Goal: Task Accomplishment & Management: Complete application form

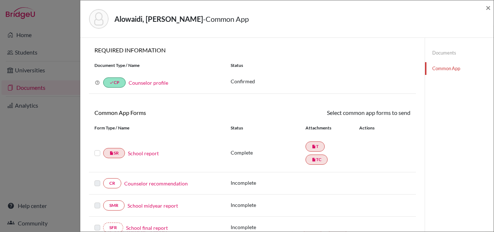
click at [149, 183] on link "Counselor recommendation" at bounding box center [156, 183] width 64 height 8
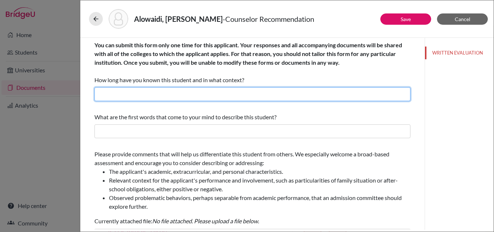
click at [188, 93] on input "text" at bounding box center [252, 94] width 316 height 14
type input "I have known Yousef for three years as his Academic College Counselor."
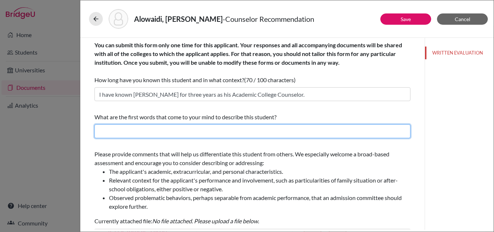
click at [177, 131] on input "text" at bounding box center [252, 131] width 316 height 14
click at [199, 125] on input "text" at bounding box center [252, 131] width 316 height 14
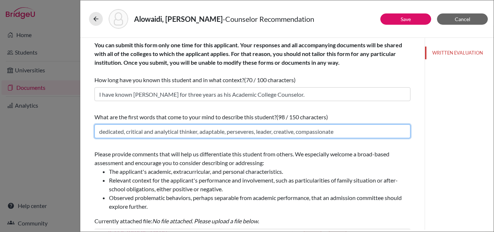
click at [357, 135] on input "dedicated, critical and analytical thinker, adaptable, perseveres, leader, crea…" at bounding box center [252, 131] width 316 height 14
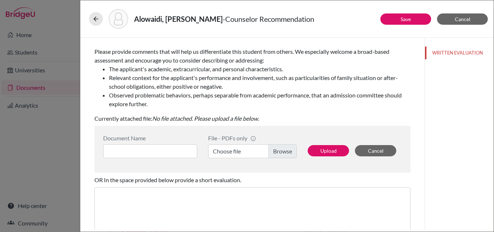
scroll to position [173, 0]
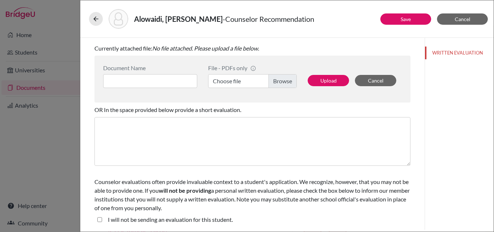
type input "dedicated, critical and analytical thinker, adaptable, perseveres, leader, crea…"
click at [285, 80] on label "Choose file" at bounding box center [252, 81] width 89 height 14
click at [285, 80] on input "Choose file" at bounding box center [252, 81] width 89 height 14
click at [330, 80] on button "Upload" at bounding box center [328, 80] width 41 height 11
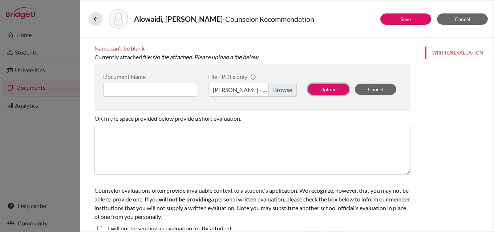
scroll to position [181, 0]
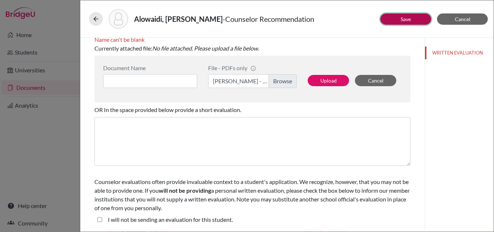
click at [411, 15] on button "Save" at bounding box center [405, 18] width 51 height 11
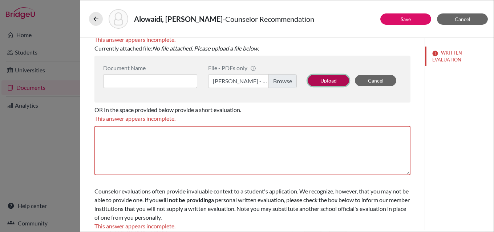
click at [326, 80] on button "Upload" at bounding box center [328, 80] width 41 height 11
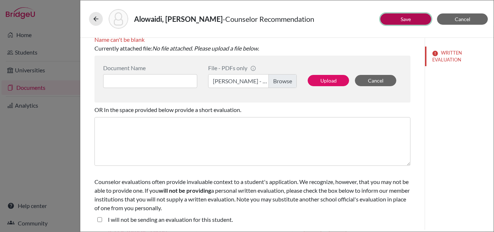
click at [403, 16] on link "Save" at bounding box center [406, 19] width 10 height 6
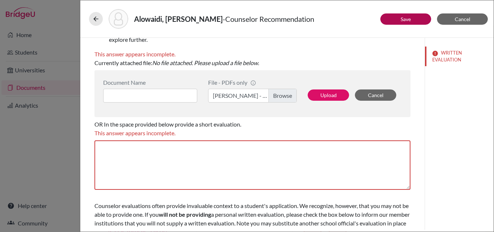
scroll to position [182, 0]
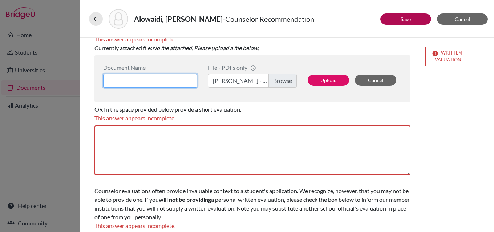
click at [175, 79] on input at bounding box center [150, 81] width 94 height 14
type input "Yousef Alowaidi - Ms June"
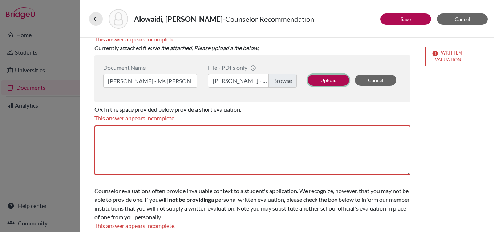
click at [324, 77] on button "Upload" at bounding box center [328, 79] width 41 height 11
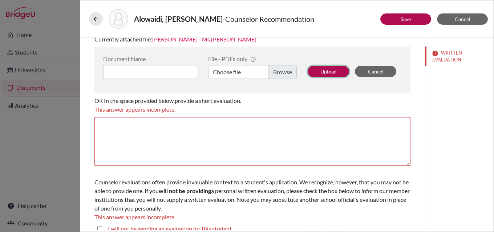
scroll to position [173, 0]
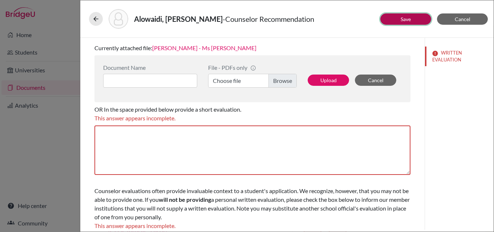
click at [405, 15] on button "Save" at bounding box center [405, 18] width 51 height 11
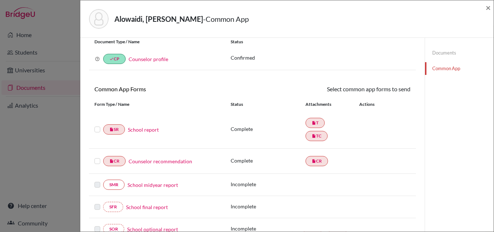
scroll to position [36, 0]
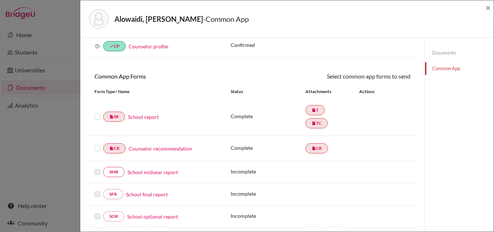
click at [96, 144] on label at bounding box center [97, 144] width 6 height 0
click at [0, 0] on input "checkbox" at bounding box center [0, 0] width 0 height 0
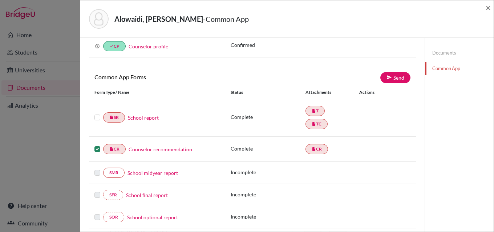
click at [96, 113] on label at bounding box center [97, 113] width 6 height 0
click at [0, 0] on input "checkbox" at bounding box center [0, 0] width 0 height 0
click at [394, 76] on link "Send" at bounding box center [395, 77] width 30 height 11
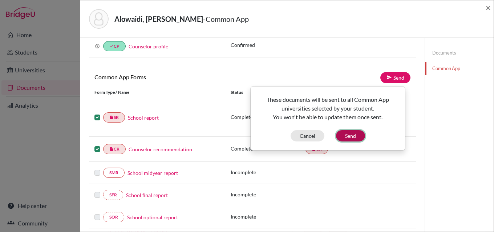
click at [352, 139] on button "Send" at bounding box center [350, 135] width 29 height 11
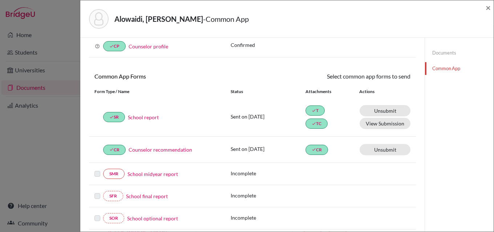
scroll to position [218, 0]
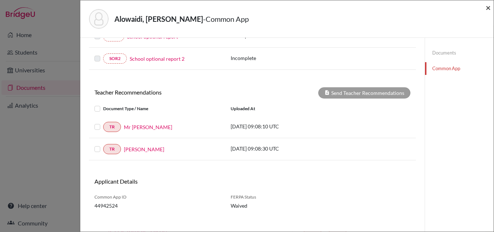
click at [487, 8] on span "×" at bounding box center [488, 7] width 5 height 11
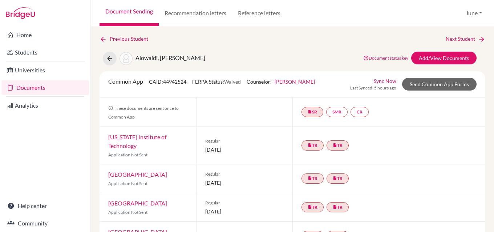
click at [32, 88] on link "Documents" at bounding box center [45, 87] width 88 height 15
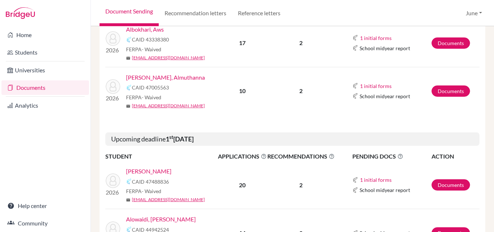
scroll to position [182, 0]
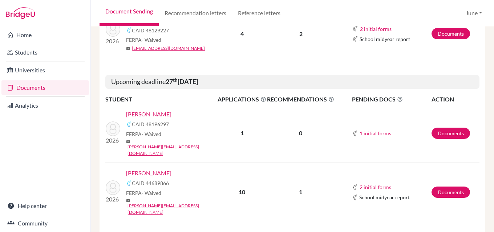
scroll to position [1082, 0]
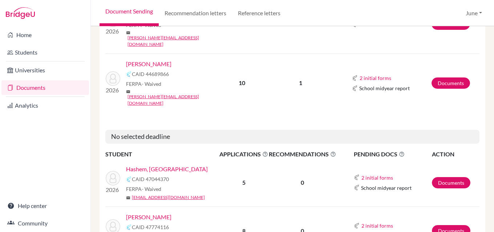
click at [147, 212] on link "[PERSON_NAME]" at bounding box center [148, 216] width 45 height 9
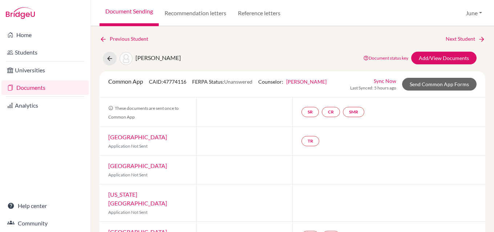
scroll to position [150, 0]
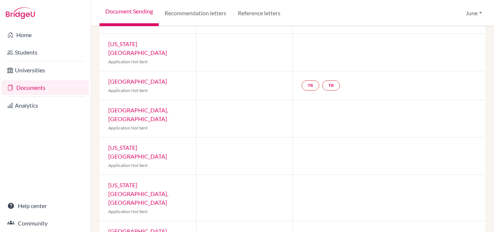
click at [29, 87] on link "Documents" at bounding box center [45, 87] width 88 height 15
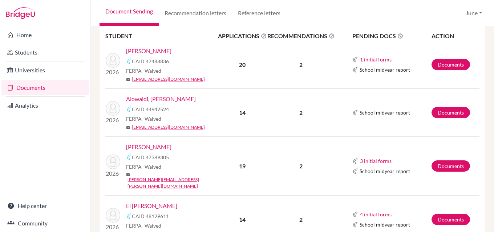
scroll to position [327, 0]
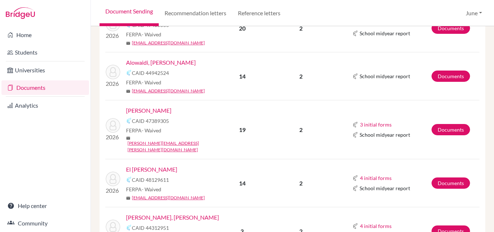
click at [141, 165] on link "El [PERSON_NAME]" at bounding box center [151, 169] width 51 height 9
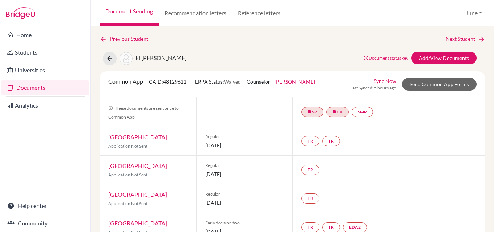
click at [36, 90] on link "Documents" at bounding box center [45, 87] width 88 height 15
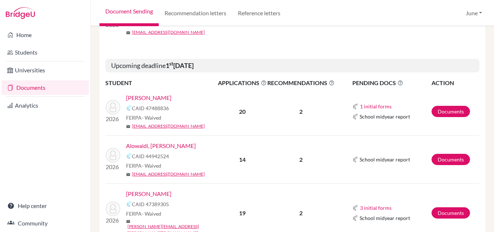
scroll to position [327, 0]
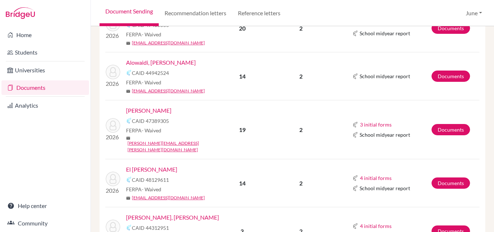
click at [161, 110] on link "[PERSON_NAME]" at bounding box center [148, 110] width 45 height 9
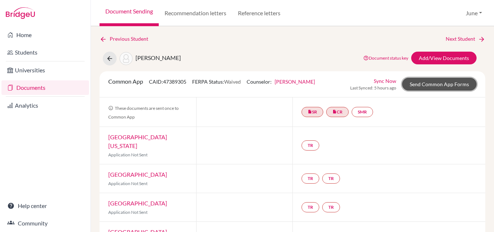
click at [434, 84] on link "Send Common App Forms" at bounding box center [439, 84] width 74 height 13
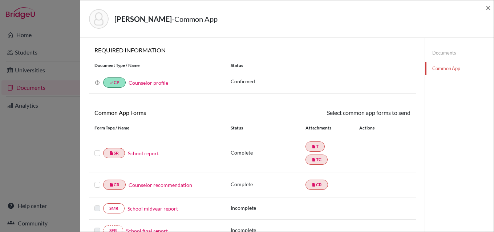
click at [96, 149] on label at bounding box center [97, 149] width 6 height 0
click at [0, 0] on input "checkbox" at bounding box center [0, 0] width 0 height 0
click at [97, 181] on label at bounding box center [97, 181] width 6 height 0
click at [0, 0] on input "checkbox" at bounding box center [0, 0] width 0 height 0
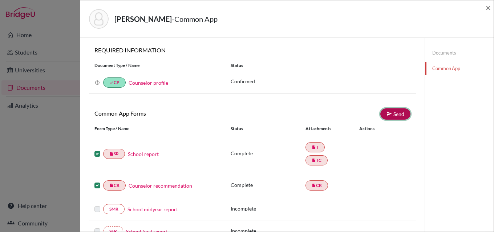
click at [394, 113] on link "Send" at bounding box center [395, 113] width 30 height 11
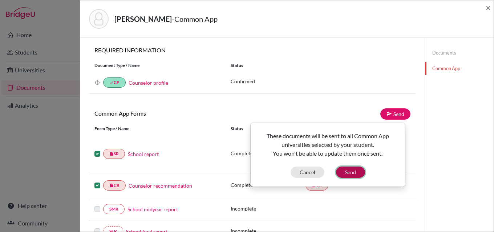
click at [355, 170] on button "Send" at bounding box center [350, 171] width 29 height 11
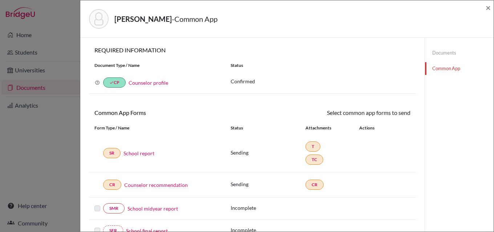
click at [444, 68] on link "Common App" at bounding box center [459, 68] width 69 height 13
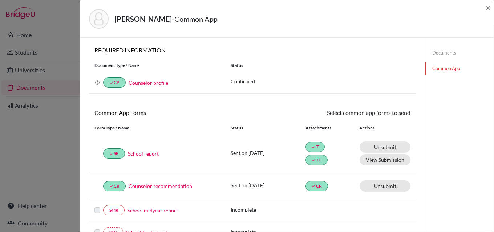
click at [447, 50] on link "Documents" at bounding box center [459, 52] width 69 height 13
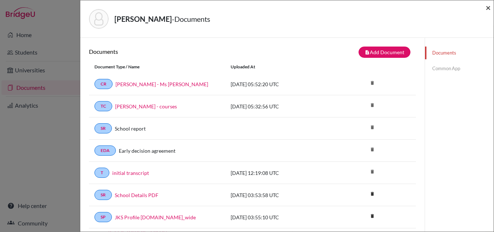
click at [489, 7] on span "×" at bounding box center [488, 7] width 5 height 11
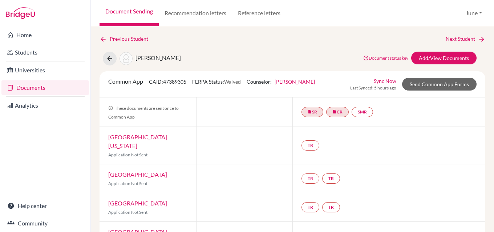
click at [147, 137] on link "University of Pennsylvania" at bounding box center [137, 141] width 59 height 16
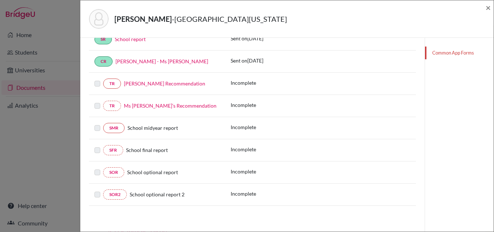
scroll to position [146, 0]
click at [459, 53] on link "Common App Forms" at bounding box center [459, 52] width 69 height 13
click at [443, 53] on link "Common App Forms" at bounding box center [459, 52] width 69 height 13
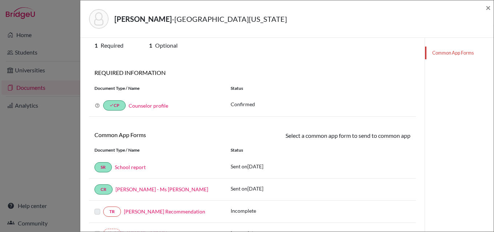
scroll to position [0, 0]
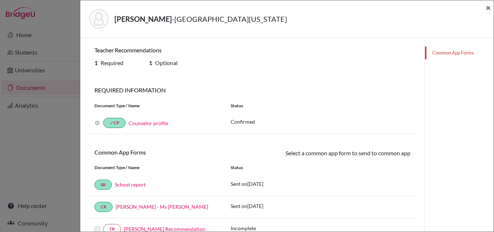
click at [488, 9] on span "×" at bounding box center [488, 7] width 5 height 11
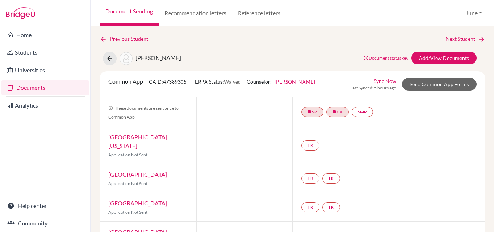
click at [131, 171] on link "Yale University" at bounding box center [137, 174] width 59 height 7
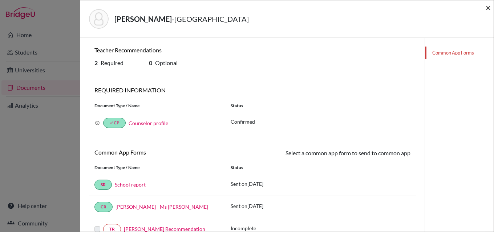
click at [490, 9] on span "×" at bounding box center [488, 7] width 5 height 11
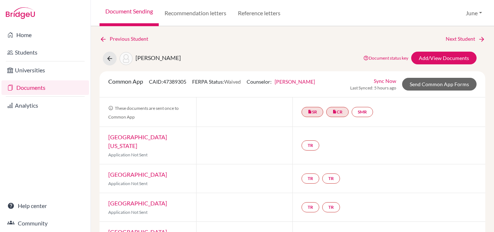
click at [131, 199] on link "University of Chicago" at bounding box center [137, 202] width 59 height 7
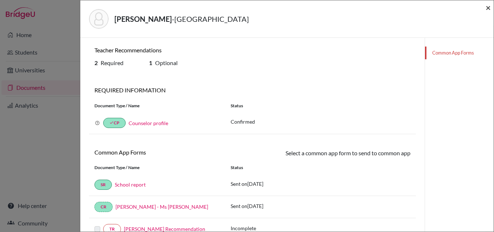
click at [489, 10] on span "×" at bounding box center [488, 7] width 5 height 11
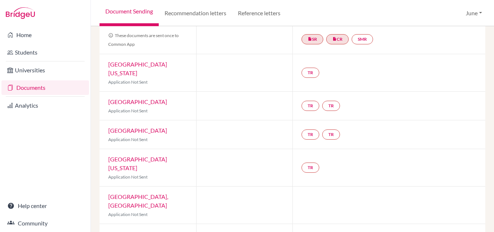
scroll to position [109, 0]
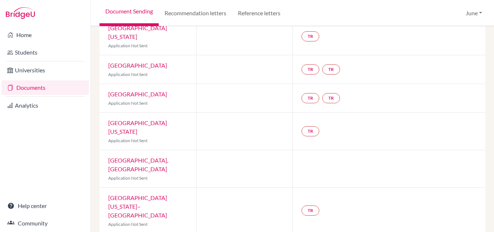
click at [137, 119] on link "University of Michigan" at bounding box center [137, 127] width 59 height 16
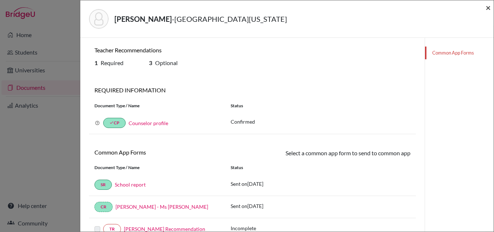
click at [488, 8] on span "×" at bounding box center [488, 7] width 5 height 11
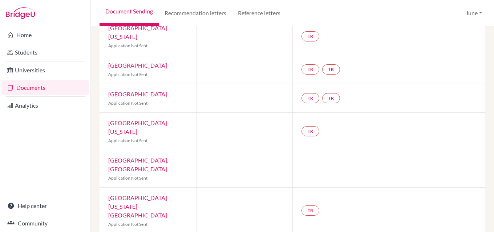
click at [126, 157] on link "Purdue University, West Lafayette" at bounding box center [138, 165] width 60 height 16
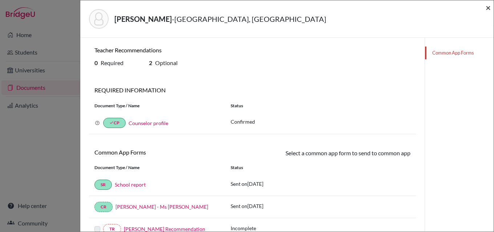
click at [487, 8] on span "×" at bounding box center [488, 7] width 5 height 11
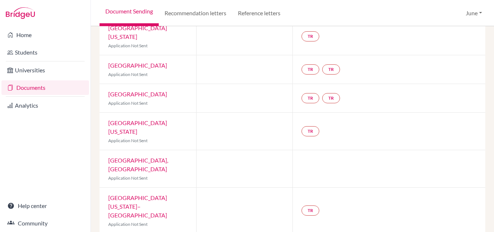
click at [140, 194] on link "[GEOGRAPHIC_DATA][US_STATE]–[GEOGRAPHIC_DATA]" at bounding box center [137, 206] width 59 height 24
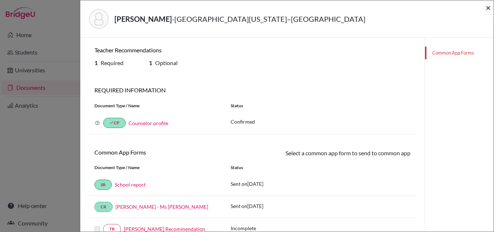
click at [487, 8] on span "×" at bounding box center [488, 7] width 5 height 11
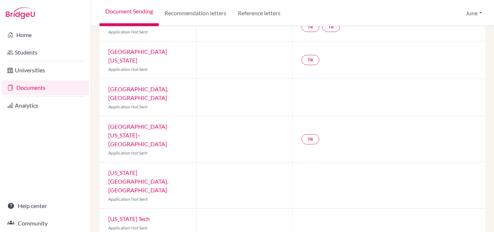
scroll to position [218, 0]
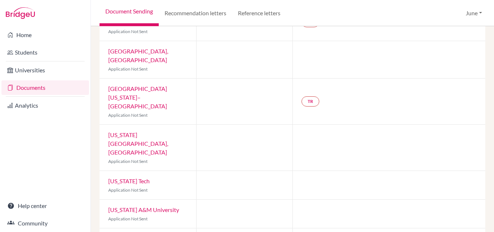
click at [137, 131] on link "Pennsylvania State University, University Park" at bounding box center [138, 143] width 60 height 24
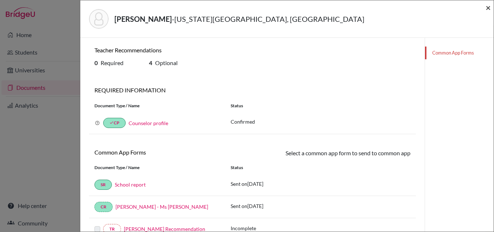
click at [490, 7] on span "×" at bounding box center [488, 7] width 5 height 11
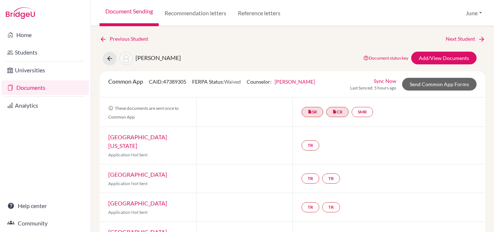
click at [157, 137] on link "University of Pennsylvania" at bounding box center [137, 141] width 59 height 16
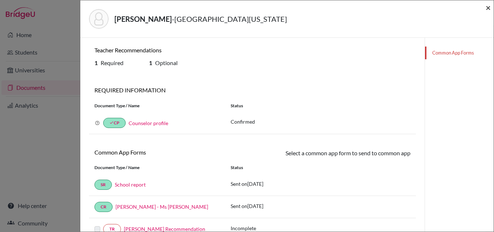
click at [487, 8] on span "×" at bounding box center [488, 7] width 5 height 11
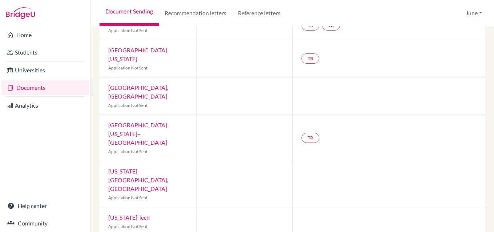
scroll to position [254, 0]
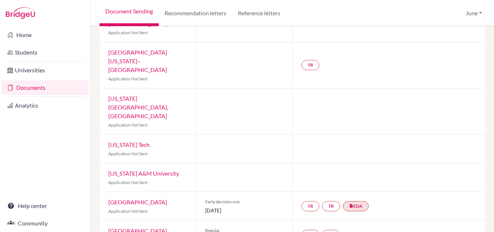
click at [134, 141] on link "Virginia Tech" at bounding box center [128, 144] width 41 height 7
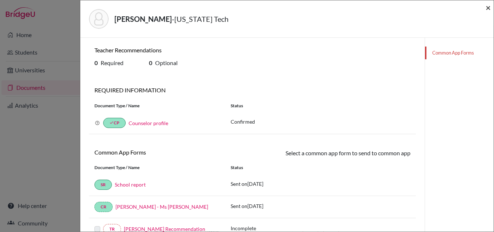
click at [489, 8] on span "×" at bounding box center [488, 7] width 5 height 11
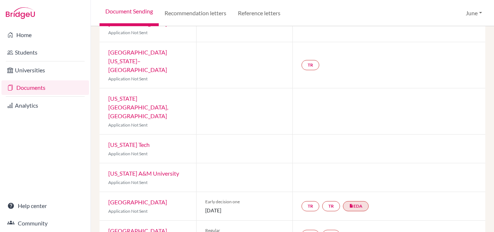
click at [143, 170] on link "Texas A&M University" at bounding box center [143, 173] width 71 height 7
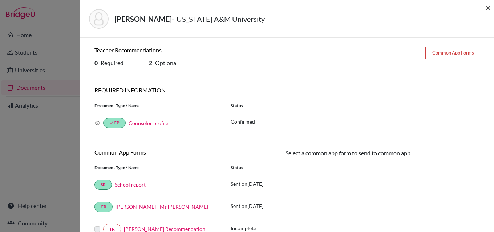
click at [490, 8] on span "×" at bounding box center [488, 7] width 5 height 11
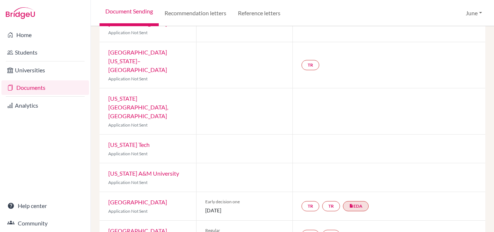
click at [146, 198] on link "Columbia University" at bounding box center [137, 201] width 59 height 7
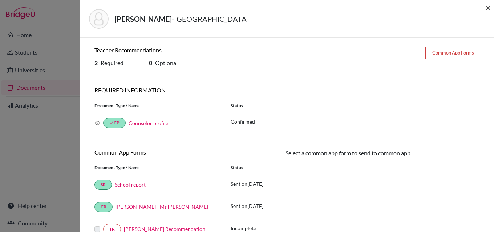
click at [489, 8] on span "×" at bounding box center [488, 7] width 5 height 11
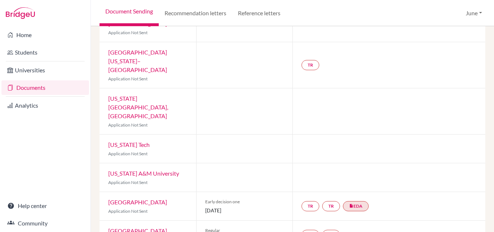
click at [137, 227] on link "Brown University" at bounding box center [137, 230] width 59 height 7
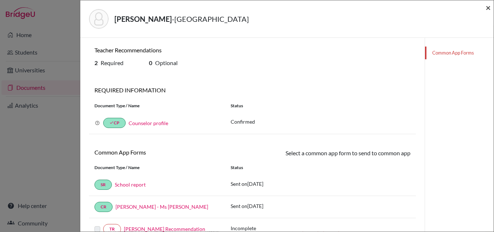
click at [489, 8] on span "×" at bounding box center [488, 7] width 5 height 11
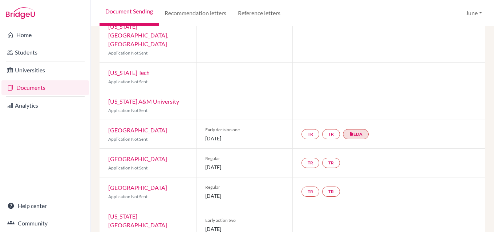
scroll to position [327, 0]
click at [133, 183] on link "[GEOGRAPHIC_DATA]" at bounding box center [137, 186] width 59 height 7
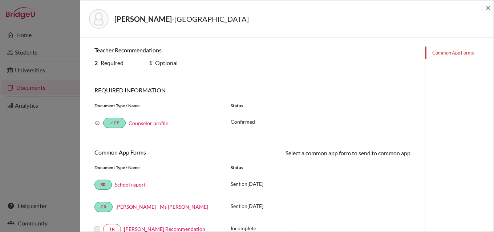
click at [491, 7] on div "Bawazeer, Mohammed - Cornell University ×" at bounding box center [286, 18] width 413 height 37
click at [490, 8] on span "×" at bounding box center [488, 7] width 5 height 11
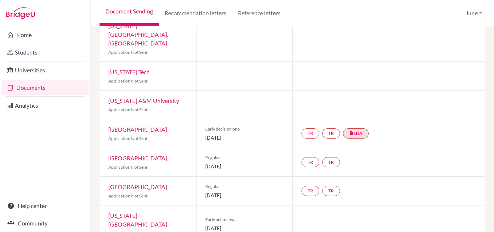
click at [140, 212] on link "[US_STATE][GEOGRAPHIC_DATA]" at bounding box center [137, 220] width 59 height 16
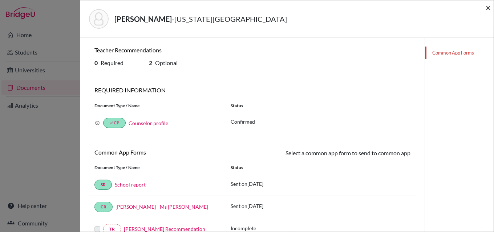
click at [488, 8] on span "×" at bounding box center [488, 7] width 5 height 11
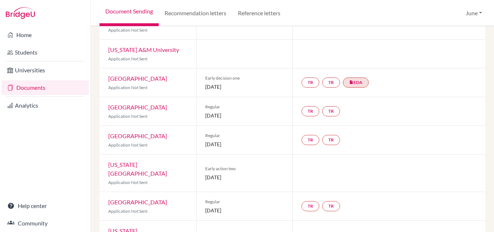
scroll to position [400, 0]
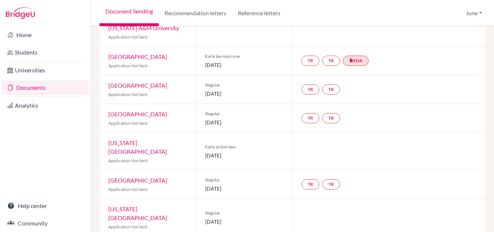
click at [142, 177] on link "[GEOGRAPHIC_DATA]" at bounding box center [137, 180] width 59 height 7
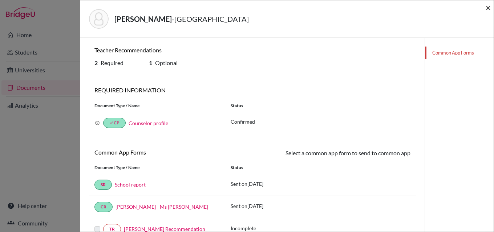
click at [489, 7] on span "×" at bounding box center [488, 7] width 5 height 11
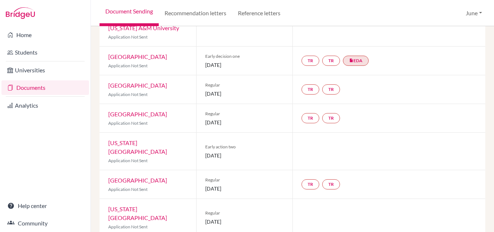
click at [140, 205] on link "[US_STATE][GEOGRAPHIC_DATA]" at bounding box center [137, 213] width 59 height 16
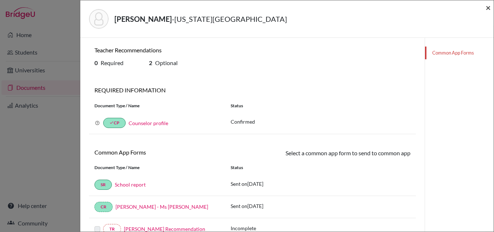
click at [488, 8] on span "×" at bounding box center [488, 7] width 5 height 11
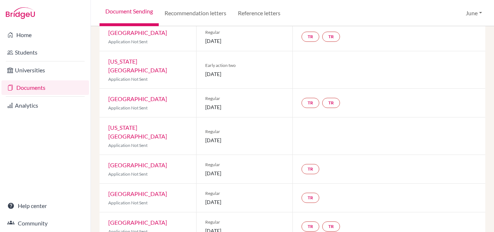
scroll to position [483, 0]
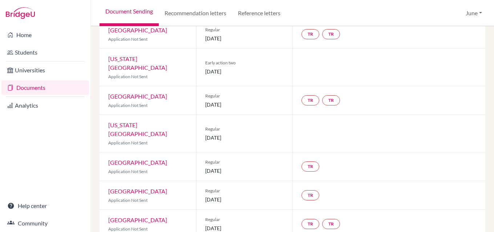
click at [151, 159] on link "[GEOGRAPHIC_DATA]" at bounding box center [137, 162] width 59 height 7
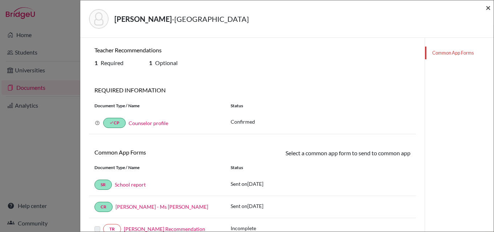
click at [489, 8] on span "×" at bounding box center [488, 7] width 5 height 11
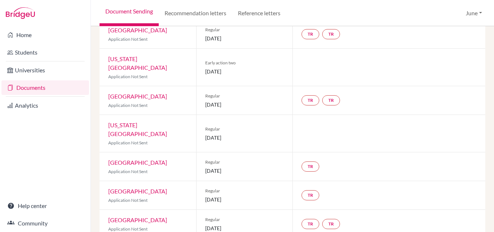
click at [143, 187] on link "[GEOGRAPHIC_DATA]" at bounding box center [137, 190] width 59 height 7
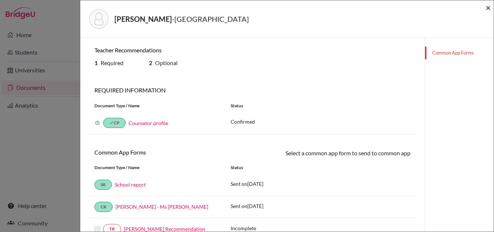
click at [488, 8] on span "×" at bounding box center [488, 7] width 5 height 11
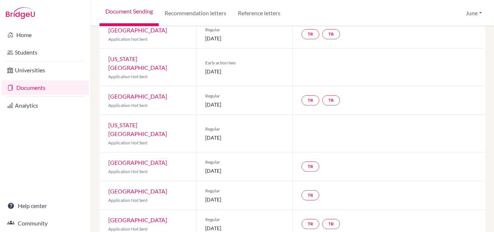
click at [146, 216] on link "[GEOGRAPHIC_DATA]" at bounding box center [137, 219] width 59 height 7
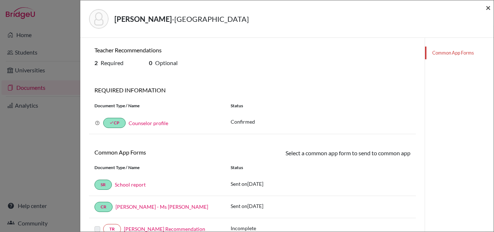
click at [489, 8] on span "×" at bounding box center [488, 7] width 5 height 11
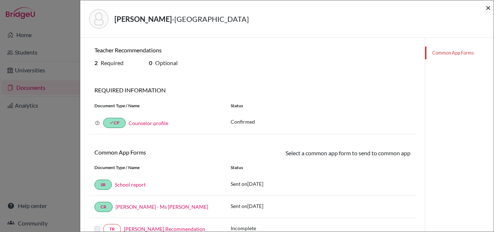
click at [490, 7] on span "×" at bounding box center [488, 7] width 5 height 11
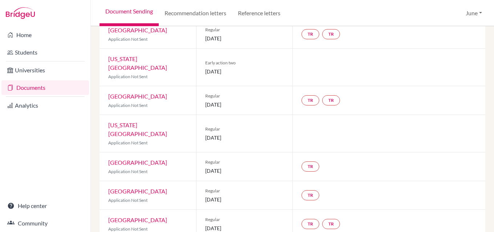
click at [36, 88] on link "Documents" at bounding box center [45, 87] width 88 height 15
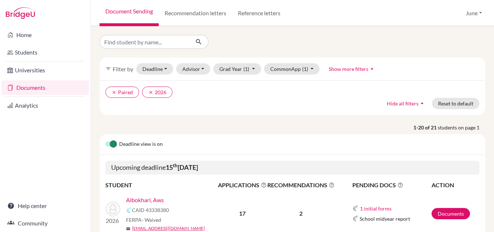
scroll to position [145, 0]
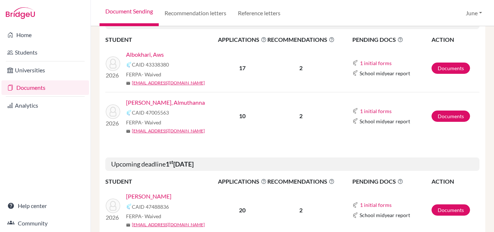
click at [150, 54] on link "Albokhari, Aws" at bounding box center [145, 54] width 38 height 9
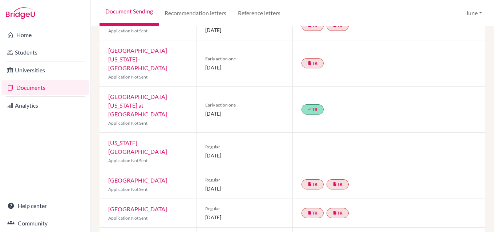
scroll to position [145, 0]
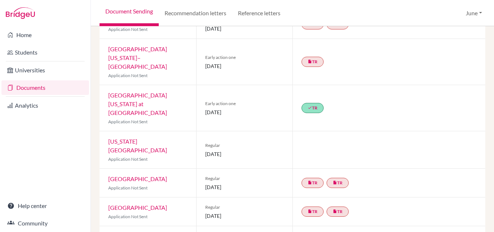
click at [144, 92] on link "[GEOGRAPHIC_DATA][US_STATE] at [GEOGRAPHIC_DATA]" at bounding box center [137, 104] width 59 height 24
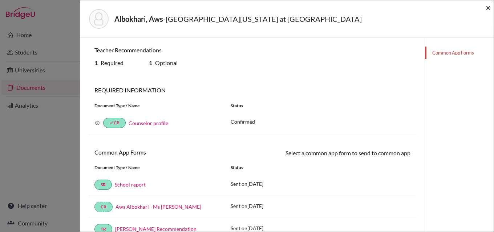
click at [487, 8] on span "×" at bounding box center [488, 7] width 5 height 11
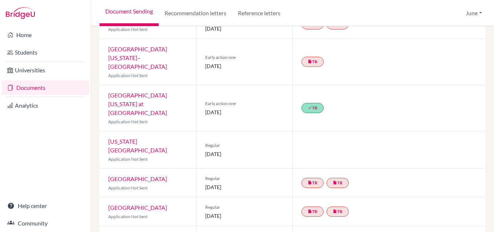
click at [35, 89] on link "Documents" at bounding box center [45, 87] width 88 height 15
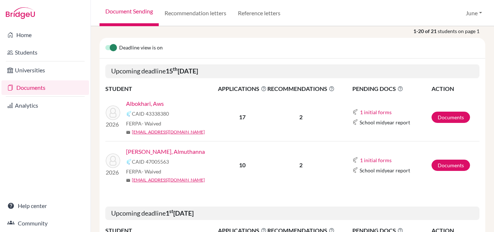
scroll to position [109, 0]
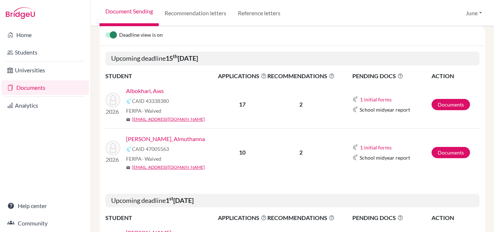
click at [154, 137] on link "[PERSON_NAME], Almuthanna" at bounding box center [165, 138] width 79 height 9
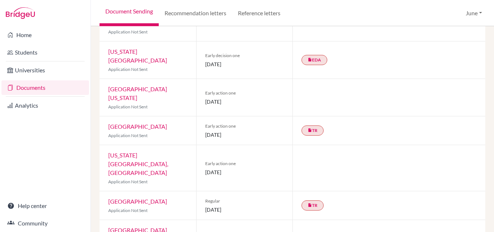
scroll to position [234, 0]
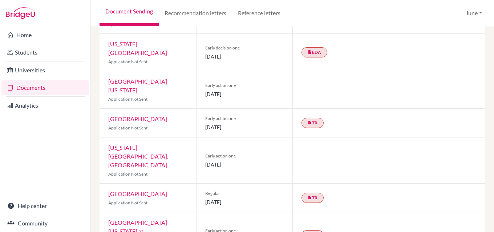
click at [156, 219] on link "University of North Carolina at Chapel Hill" at bounding box center [137, 231] width 59 height 24
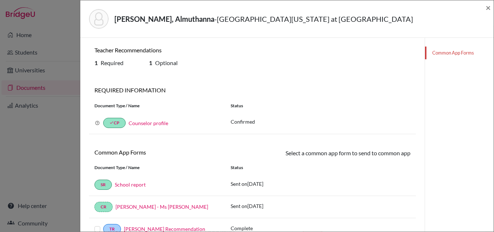
click at [453, 51] on link "Common App Forms" at bounding box center [459, 52] width 69 height 13
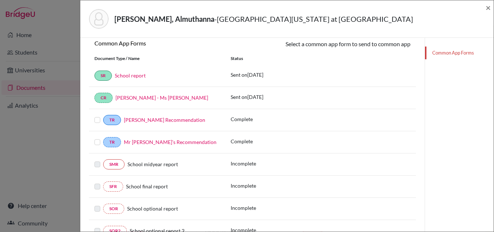
scroll to position [146, 0]
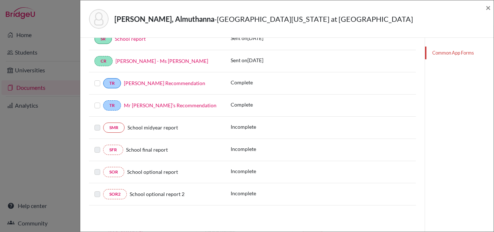
click at [96, 101] on label at bounding box center [97, 101] width 6 height 0
click at [0, 0] on input "checkbox" at bounding box center [0, 0] width 0 height 0
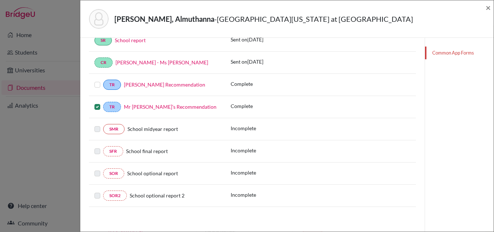
scroll to position [147, 0]
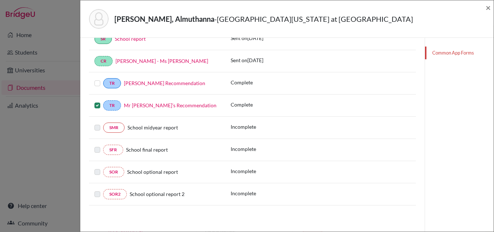
click at [97, 79] on label at bounding box center [97, 79] width 6 height 0
click at [0, 0] on input "checkbox" at bounding box center [0, 0] width 0 height 0
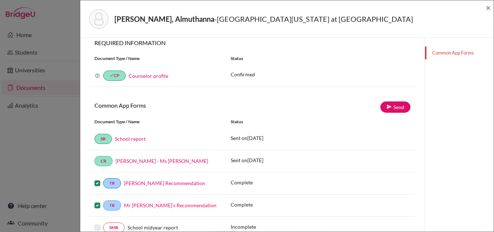
scroll to position [38, 0]
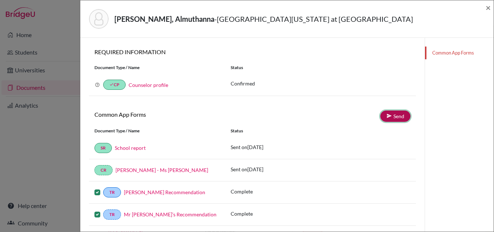
click at [394, 111] on link "Send" at bounding box center [395, 115] width 30 height 11
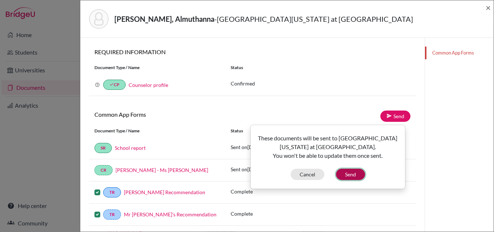
click at [351, 175] on button "Send" at bounding box center [350, 174] width 29 height 11
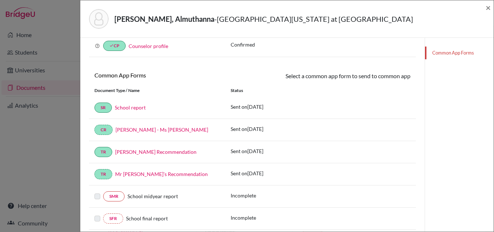
scroll to position [0, 0]
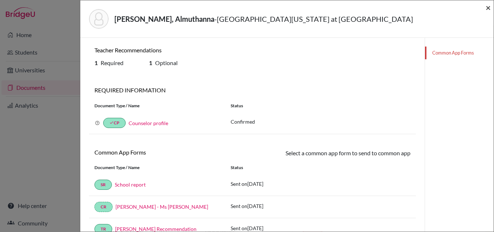
click at [486, 7] on span "×" at bounding box center [488, 7] width 5 height 11
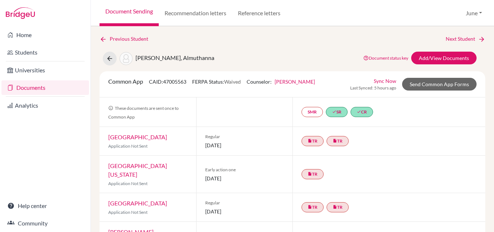
click at [38, 86] on link "Documents" at bounding box center [45, 87] width 88 height 15
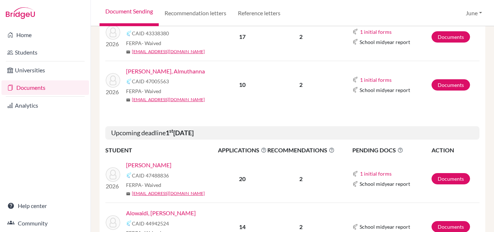
scroll to position [218, 0]
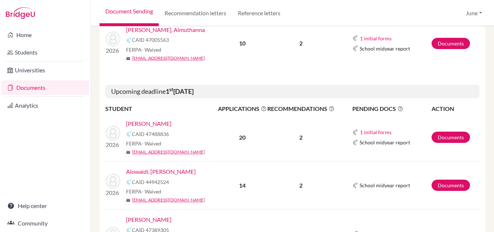
click at [163, 123] on link "Almanie, Mohammed" at bounding box center [148, 123] width 45 height 9
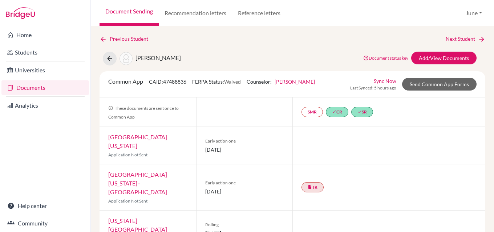
click at [148, 171] on link "[GEOGRAPHIC_DATA][US_STATE]–[GEOGRAPHIC_DATA]" at bounding box center [137, 183] width 59 height 24
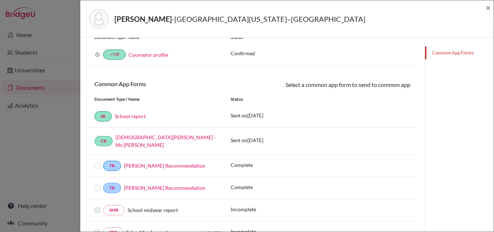
scroll to position [73, 0]
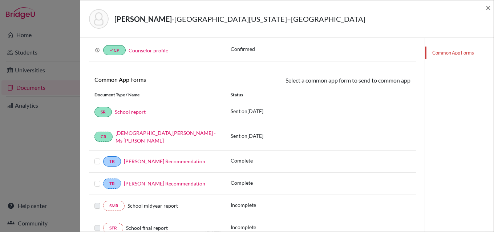
drag, startPoint x: 97, startPoint y: 178, endPoint x: 97, endPoint y: 169, distance: 8.7
click at [97, 179] on label at bounding box center [97, 179] width 6 height 0
click at [0, 0] on input "checkbox" at bounding box center [0, 0] width 0 height 0
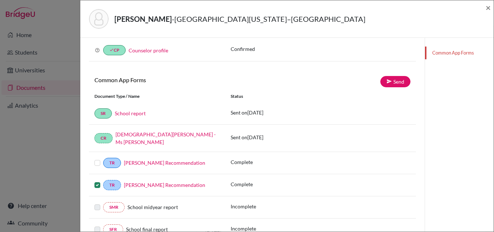
click at [97, 158] on label at bounding box center [97, 158] width 6 height 0
click at [0, 0] on input "checkbox" at bounding box center [0, 0] width 0 height 0
click at [391, 82] on link "Send" at bounding box center [395, 81] width 30 height 11
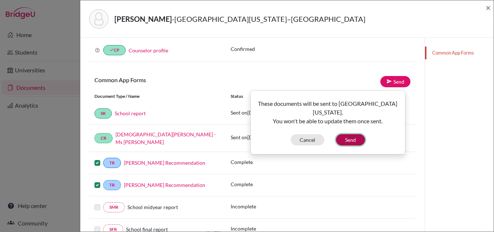
click at [346, 139] on button "Send" at bounding box center [350, 139] width 29 height 11
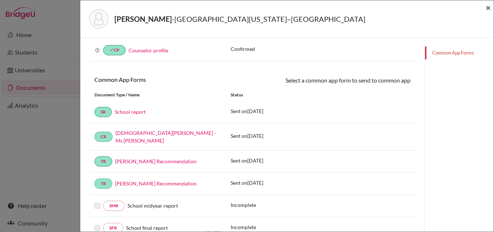
click at [489, 9] on span "×" at bounding box center [488, 7] width 5 height 11
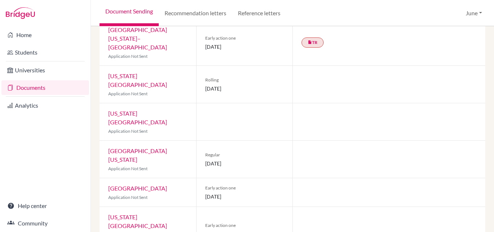
scroll to position [145, 0]
click at [132, 184] on link "Fordham University" at bounding box center [137, 187] width 59 height 7
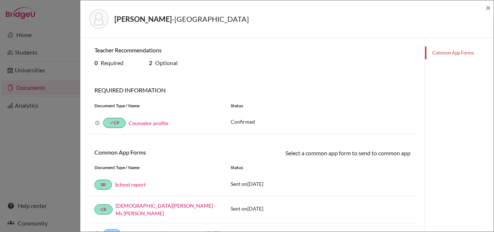
scroll to position [73, 0]
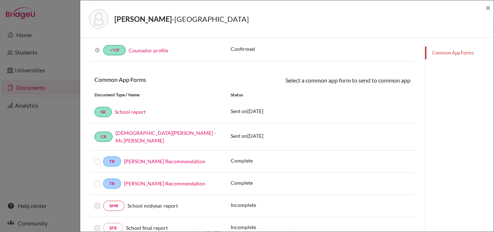
drag, startPoint x: 97, startPoint y: 179, endPoint x: 94, endPoint y: 154, distance: 25.9
click at [97, 179] on label at bounding box center [97, 179] width 6 height 0
click at [0, 0] on input "checkbox" at bounding box center [0, 0] width 0 height 0
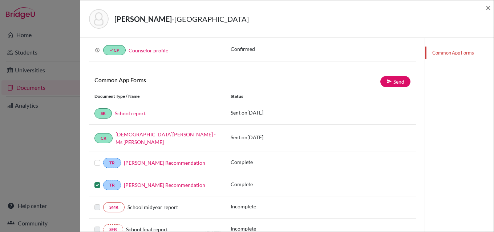
click at [96, 158] on label at bounding box center [97, 158] width 6 height 0
click at [0, 0] on input "checkbox" at bounding box center [0, 0] width 0 height 0
click at [388, 79] on link "Send" at bounding box center [395, 81] width 30 height 11
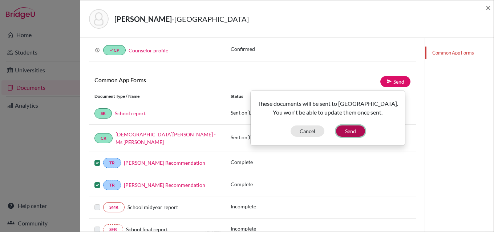
click at [348, 128] on button "Send" at bounding box center [350, 130] width 29 height 11
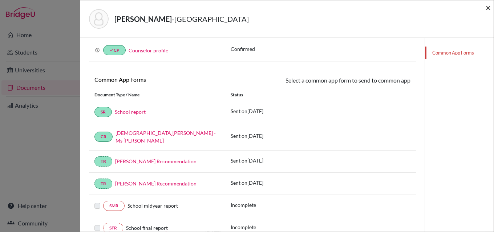
click at [490, 8] on span "×" at bounding box center [488, 7] width 5 height 11
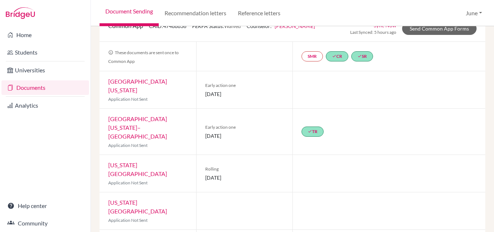
scroll to position [73, 0]
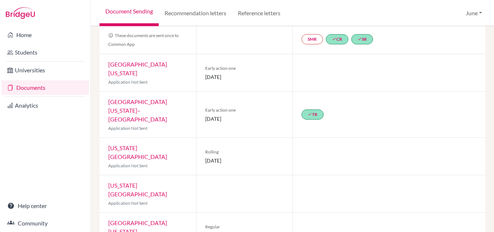
click at [143, 67] on link "[GEOGRAPHIC_DATA][US_STATE]" at bounding box center [137, 69] width 59 height 16
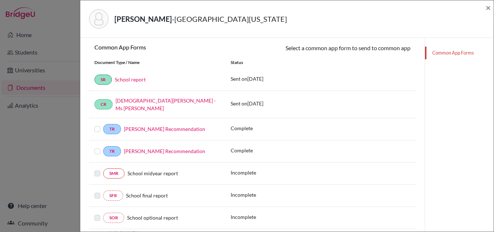
scroll to position [109, 0]
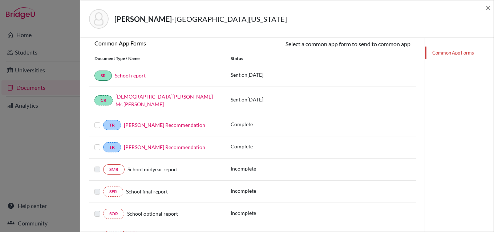
drag, startPoint x: 98, startPoint y: 141, endPoint x: 98, endPoint y: 128, distance: 13.1
click at [98, 143] on label at bounding box center [97, 143] width 6 height 0
click at [0, 0] on input "checkbox" at bounding box center [0, 0] width 0 height 0
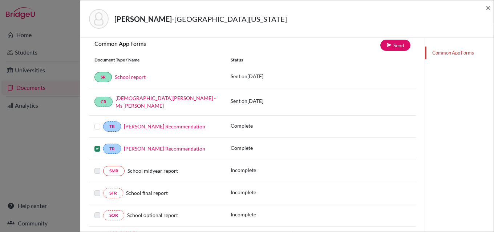
click at [97, 122] on label at bounding box center [97, 122] width 6 height 0
click at [0, 0] on input "checkbox" at bounding box center [0, 0] width 0 height 0
click at [390, 42] on link "Send" at bounding box center [395, 45] width 30 height 11
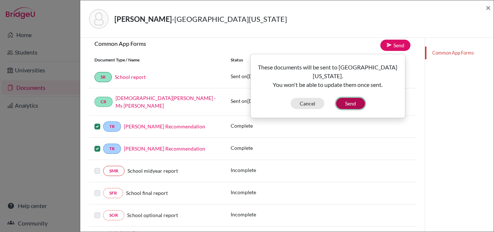
click at [348, 103] on button "Send" at bounding box center [350, 103] width 29 height 11
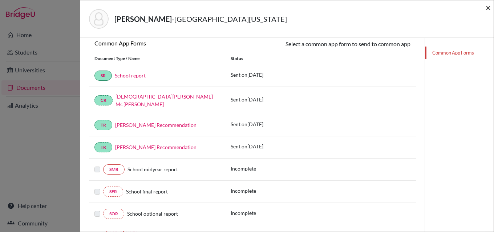
click at [489, 10] on span "×" at bounding box center [488, 7] width 5 height 11
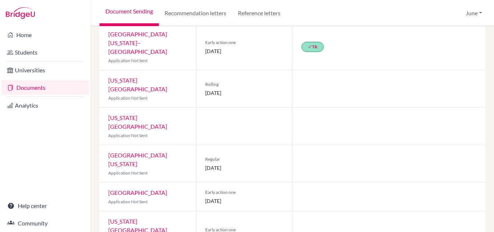
scroll to position [145, 0]
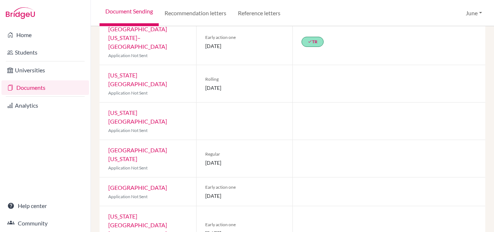
click at [143, 184] on link "[GEOGRAPHIC_DATA]" at bounding box center [137, 187] width 59 height 7
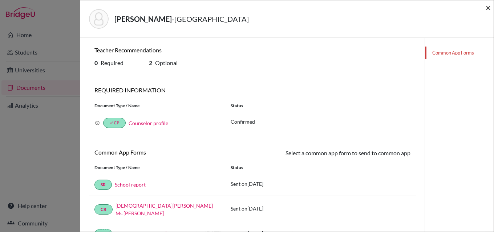
click at [488, 7] on span "×" at bounding box center [488, 7] width 5 height 11
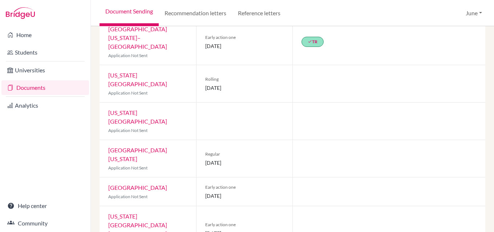
click at [131, 212] on link "[US_STATE][GEOGRAPHIC_DATA] [GEOGRAPHIC_DATA]" at bounding box center [137, 224] width 59 height 24
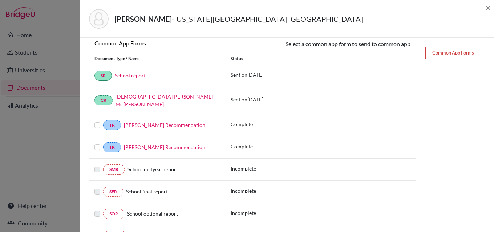
scroll to position [36, 0]
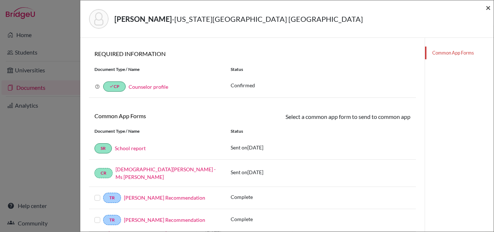
click at [489, 8] on span "×" at bounding box center [488, 7] width 5 height 11
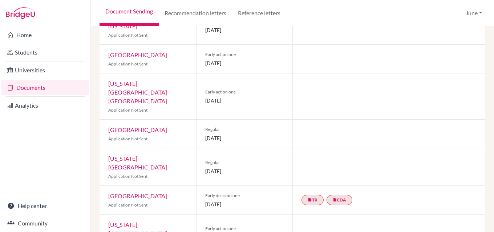
scroll to position [291, 0]
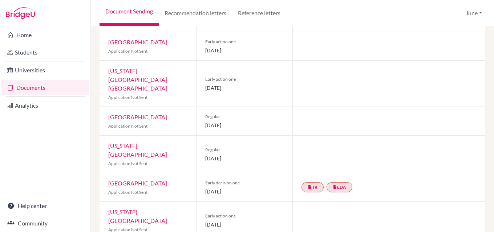
click at [149, 179] on link "[GEOGRAPHIC_DATA]" at bounding box center [137, 182] width 59 height 7
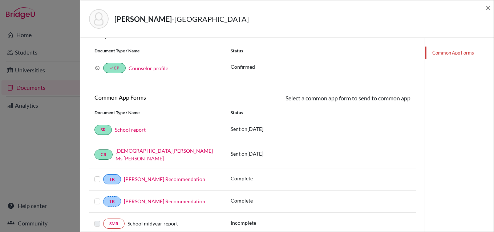
scroll to position [145, 0]
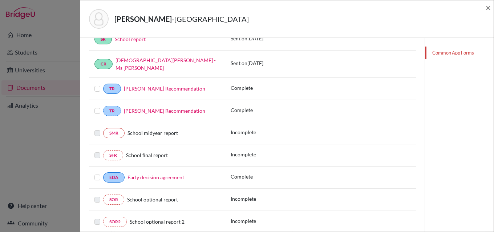
click at [97, 84] on label at bounding box center [97, 84] width 6 height 0
click at [0, 0] on input "checkbox" at bounding box center [0, 0] width 0 height 0
click at [98, 106] on label at bounding box center [97, 106] width 6 height 0
click at [0, 0] on input "checkbox" at bounding box center [0, 0] width 0 height 0
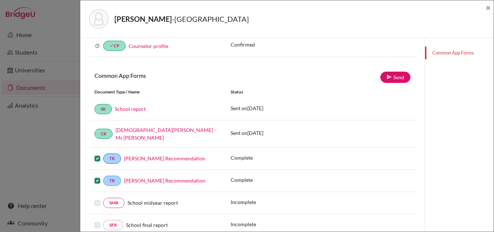
scroll to position [0, 0]
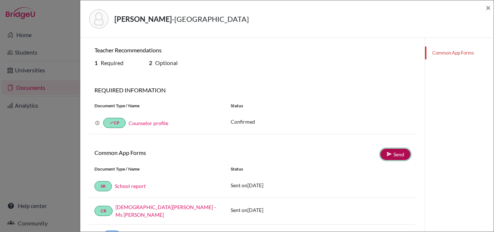
click at [393, 154] on link "Send" at bounding box center [395, 154] width 30 height 11
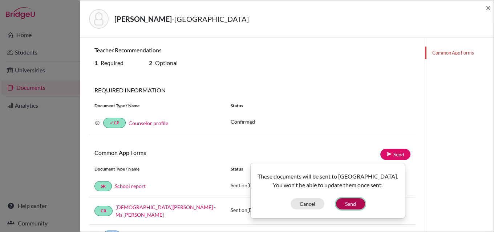
click at [350, 209] on button "Send" at bounding box center [350, 203] width 29 height 11
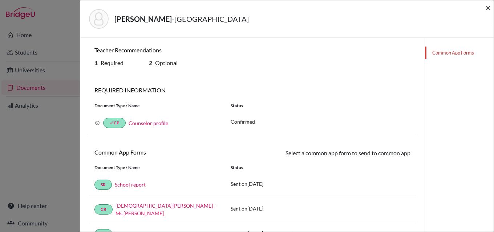
click at [487, 8] on span "×" at bounding box center [488, 7] width 5 height 11
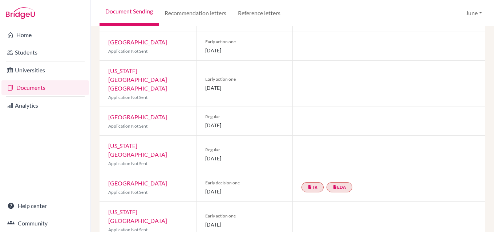
click at [154, 208] on link "[US_STATE][GEOGRAPHIC_DATA]" at bounding box center [137, 216] width 59 height 16
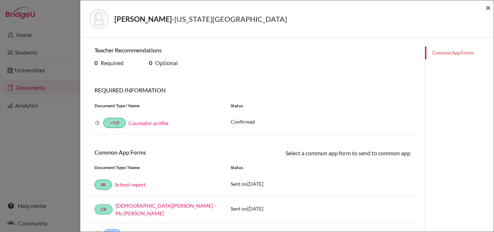
click at [489, 8] on span "×" at bounding box center [488, 7] width 5 height 11
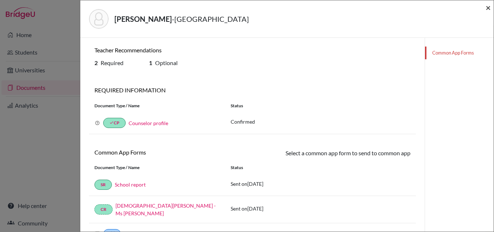
click at [488, 8] on span "×" at bounding box center [488, 7] width 5 height 11
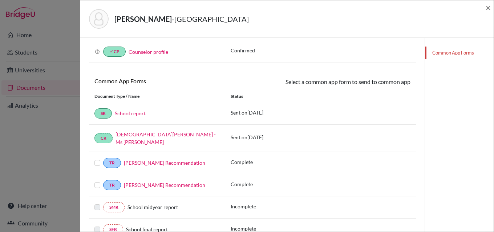
scroll to position [73, 0]
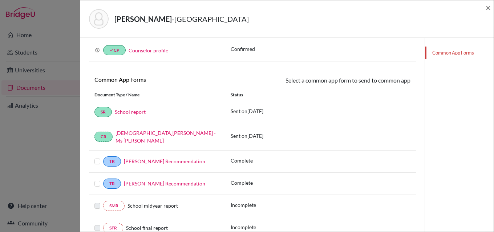
click at [96, 179] on label at bounding box center [97, 179] width 6 height 0
click at [0, 0] on input "checkbox" at bounding box center [0, 0] width 0 height 0
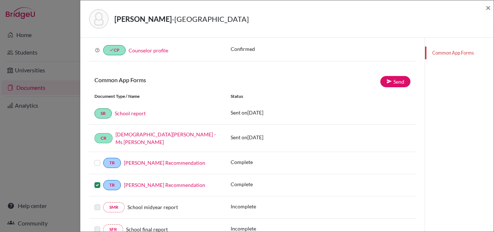
click at [97, 158] on label at bounding box center [97, 158] width 6 height 0
click at [0, 0] on input "checkbox" at bounding box center [0, 0] width 0 height 0
click at [390, 80] on link "Send" at bounding box center [395, 81] width 30 height 11
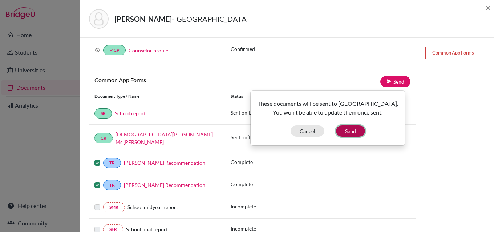
click at [349, 131] on button "Send" at bounding box center [350, 130] width 29 height 11
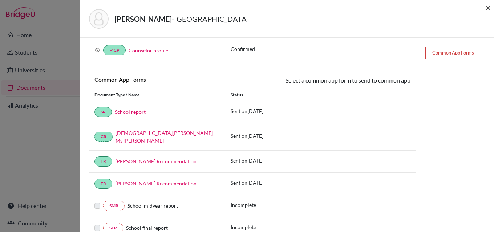
click at [487, 8] on span "×" at bounding box center [488, 7] width 5 height 11
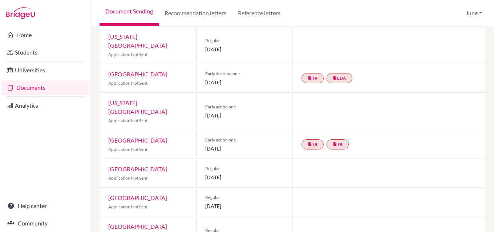
scroll to position [436, 0]
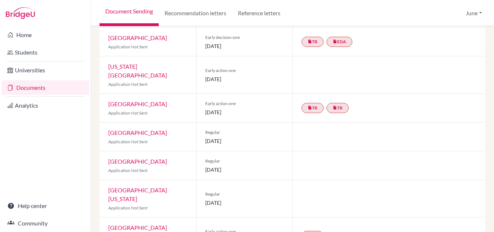
click at [153, 224] on link "[GEOGRAPHIC_DATA][US_STATE]" at bounding box center [137, 232] width 59 height 16
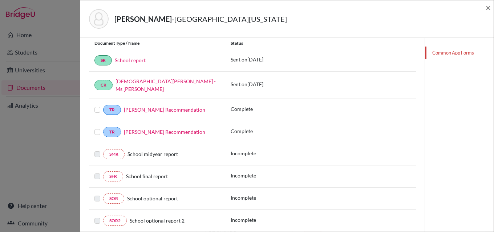
scroll to position [145, 0]
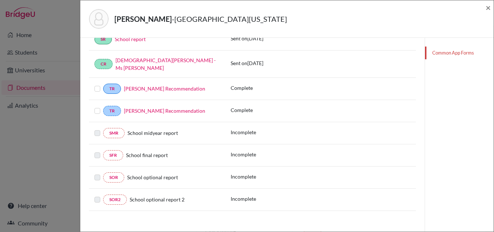
drag, startPoint x: 97, startPoint y: 106, endPoint x: 93, endPoint y: 90, distance: 16.3
click at [97, 106] on label at bounding box center [97, 106] width 6 height 0
click at [0, 0] on input "checkbox" at bounding box center [0, 0] width 0 height 0
click at [96, 84] on label at bounding box center [97, 84] width 6 height 0
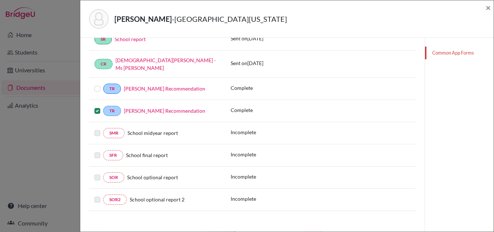
click at [0, 0] on input "checkbox" at bounding box center [0, 0] width 0 height 0
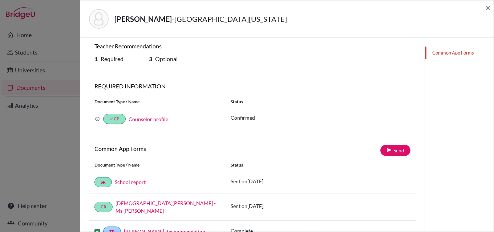
scroll to position [1, 0]
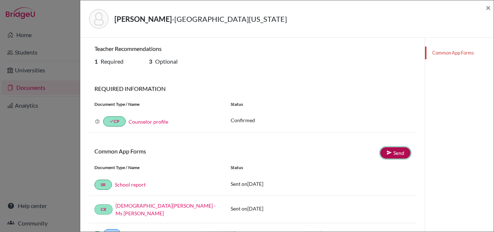
click at [400, 153] on link "Send" at bounding box center [395, 152] width 30 height 11
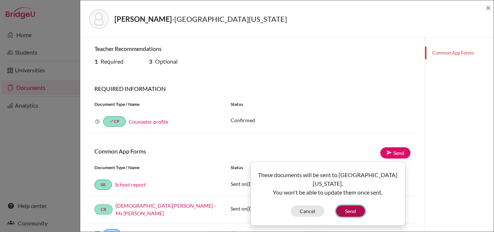
click at [346, 205] on button "Send" at bounding box center [350, 210] width 29 height 11
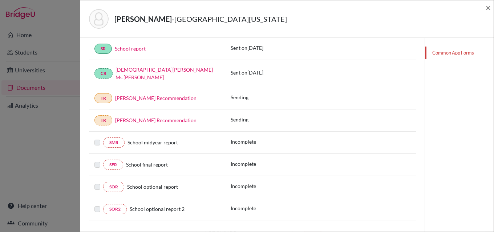
scroll to position [146, 0]
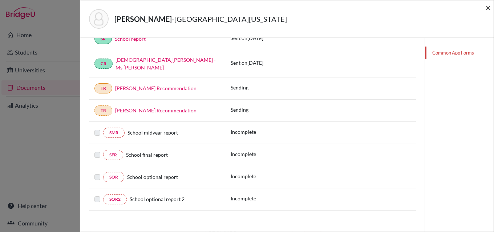
click at [489, 8] on span "×" at bounding box center [488, 7] width 5 height 11
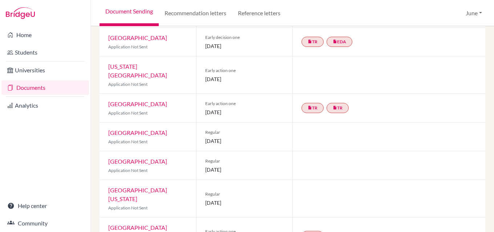
click at [146, 224] on link "[GEOGRAPHIC_DATA][US_STATE]" at bounding box center [137, 232] width 59 height 16
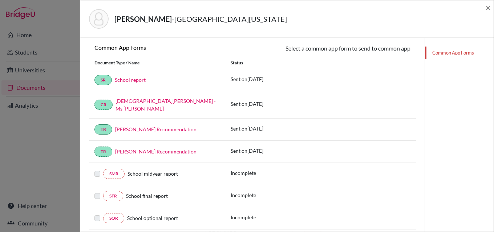
scroll to position [109, 0]
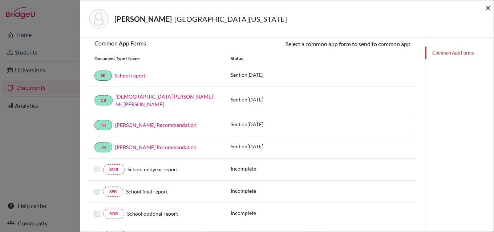
click at [486, 7] on span "×" at bounding box center [488, 7] width 5 height 11
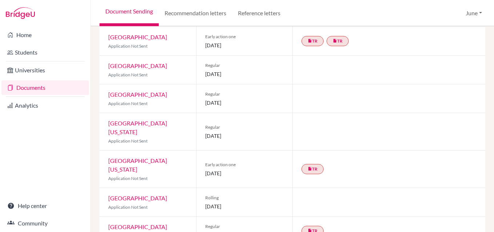
scroll to position [512, 0]
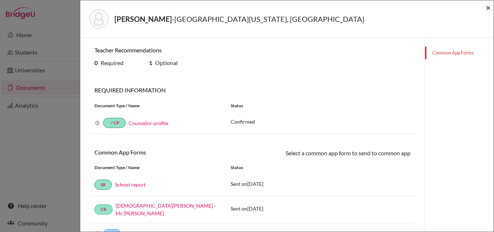
click at [489, 9] on span "×" at bounding box center [488, 7] width 5 height 11
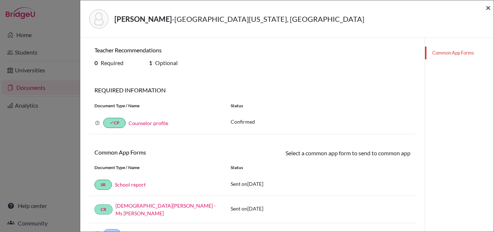
click at [490, 7] on span "×" at bounding box center [488, 7] width 5 height 11
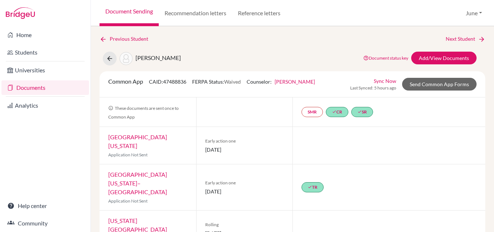
click at [34, 88] on link "Documents" at bounding box center [45, 87] width 88 height 15
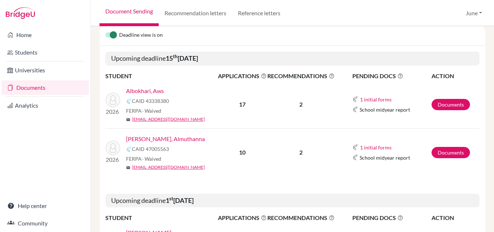
scroll to position [291, 0]
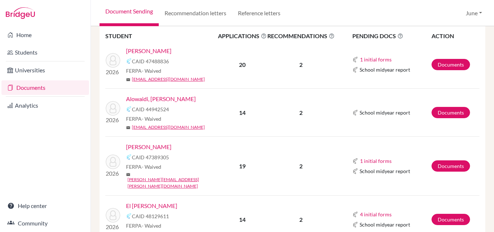
click at [152, 100] on link "Alowaidi, [PERSON_NAME]" at bounding box center [161, 98] width 70 height 9
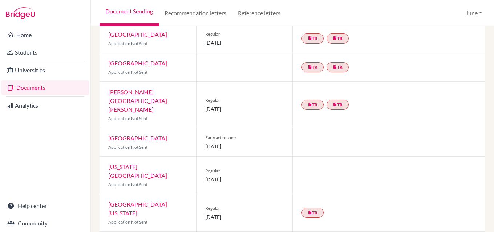
scroll to position [182, 0]
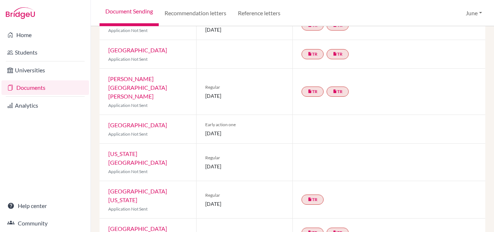
click at [133, 121] on link "[GEOGRAPHIC_DATA]" at bounding box center [137, 124] width 59 height 7
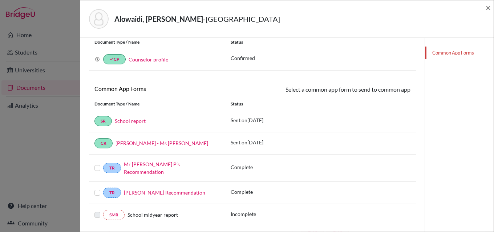
scroll to position [73, 0]
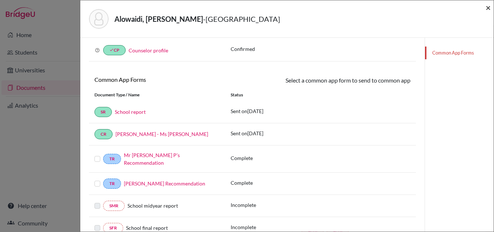
click at [489, 8] on span "×" at bounding box center [488, 7] width 5 height 11
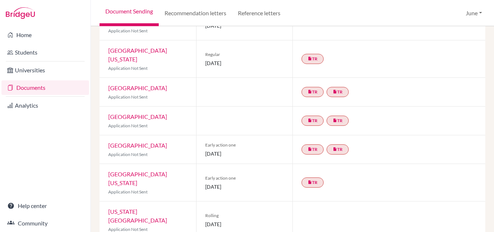
scroll to position [323, 0]
click at [137, 170] on link "[GEOGRAPHIC_DATA][US_STATE]" at bounding box center [137, 178] width 59 height 16
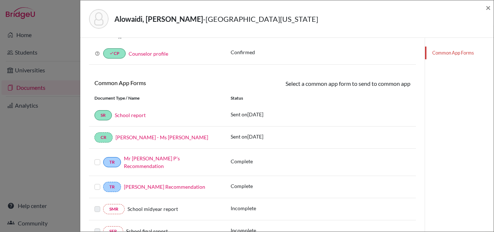
scroll to position [73, 0]
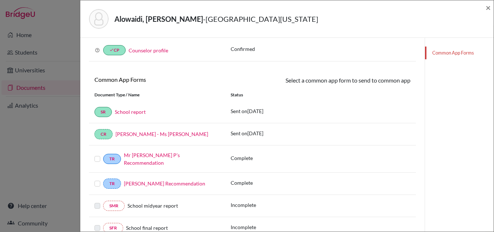
click at [97, 179] on label at bounding box center [97, 179] width 6 height 0
click at [0, 0] on input "checkbox" at bounding box center [0, 0] width 0 height 0
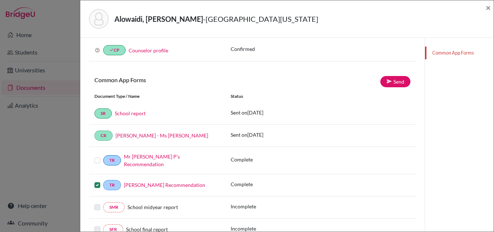
click at [98, 156] on label at bounding box center [97, 156] width 6 height 0
click at [0, 0] on input "checkbox" at bounding box center [0, 0] width 0 height 0
click at [392, 80] on link "Send" at bounding box center [395, 81] width 30 height 11
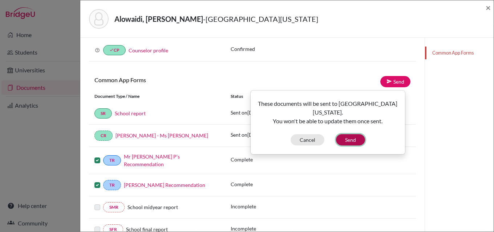
click at [348, 134] on button "Send" at bounding box center [350, 139] width 29 height 11
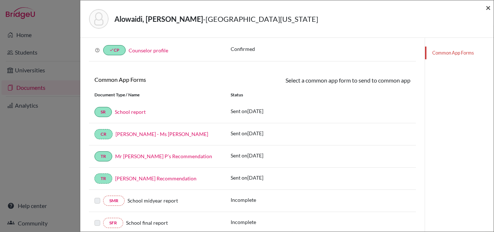
click at [488, 7] on span "×" at bounding box center [488, 7] width 5 height 11
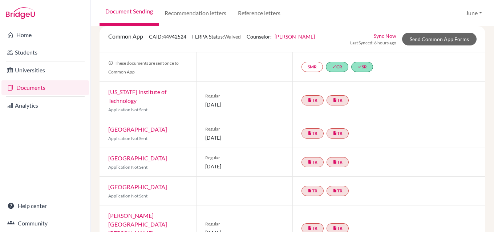
scroll to position [32, 0]
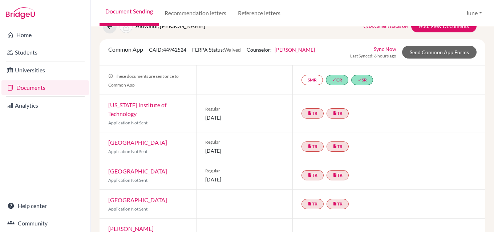
click at [37, 85] on link "Documents" at bounding box center [45, 87] width 88 height 15
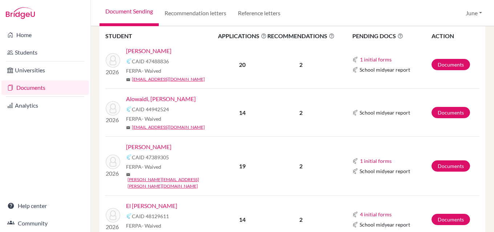
scroll to position [327, 0]
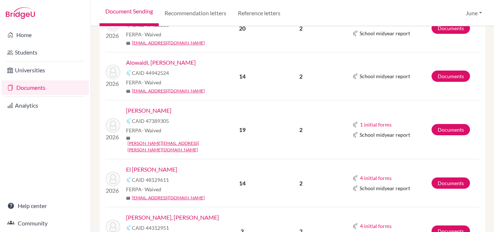
click at [159, 109] on link "[PERSON_NAME]" at bounding box center [148, 110] width 45 height 9
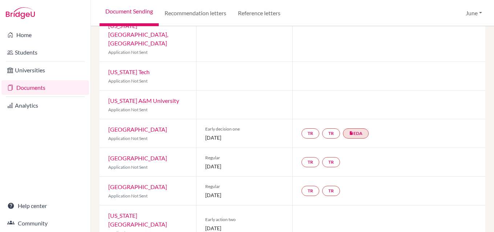
scroll to position [363, 0]
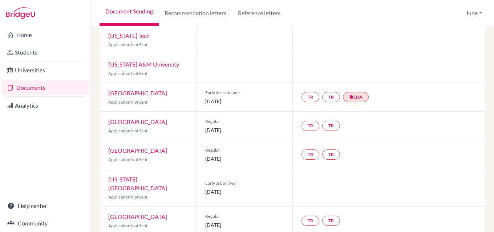
click at [133, 89] on link "[GEOGRAPHIC_DATA]" at bounding box center [137, 92] width 59 height 7
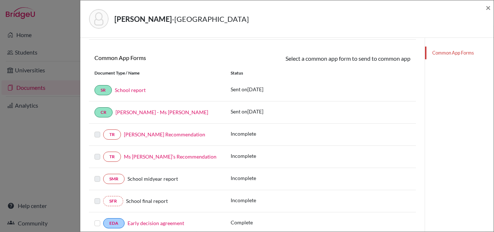
scroll to position [109, 0]
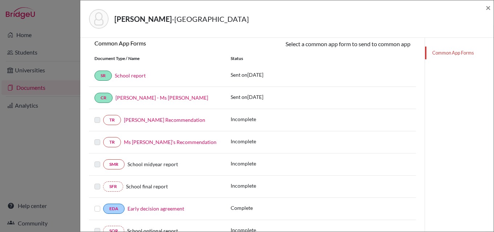
click at [97, 138] on label at bounding box center [97, 138] width 6 height 0
click at [99, 116] on label at bounding box center [97, 116] width 6 height 0
click at [487, 8] on span "×" at bounding box center [488, 7] width 5 height 11
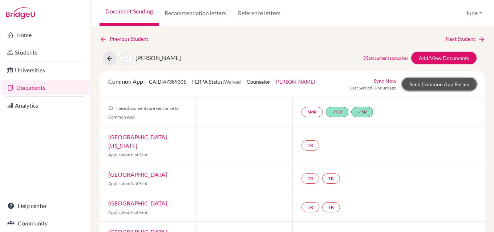
click at [437, 85] on link "Send Common App Forms" at bounding box center [439, 84] width 74 height 13
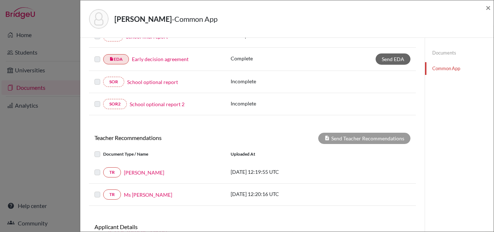
scroll to position [248, 0]
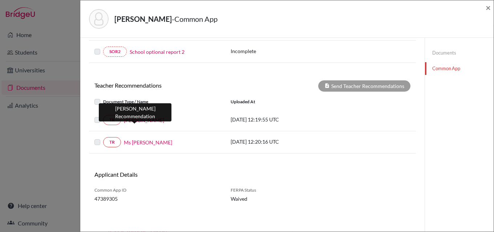
click at [135, 120] on link "[PERSON_NAME]" at bounding box center [144, 120] width 40 height 8
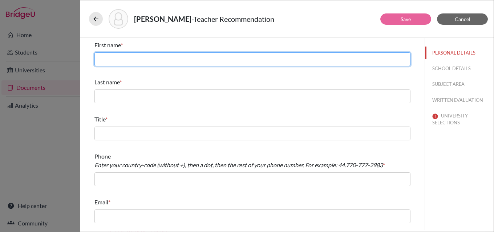
click at [126, 61] on input "text" at bounding box center [252, 59] width 316 height 14
type input "[PERSON_NAME]"
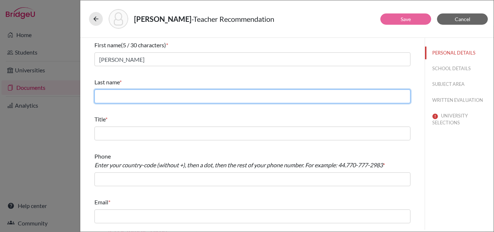
click at [145, 96] on input "text" at bounding box center [252, 96] width 316 height 14
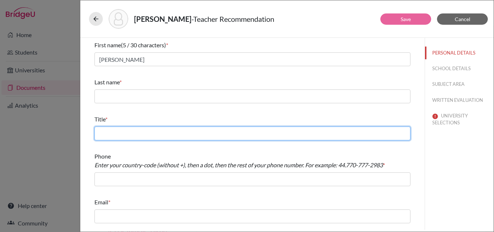
click at [276, 134] on input "text" at bounding box center [252, 133] width 316 height 14
type input "Math & Physics teacher"
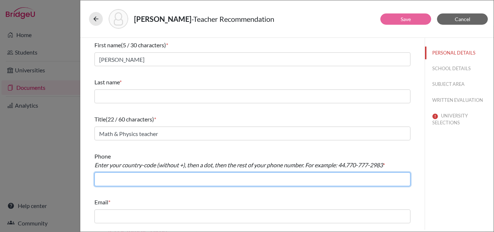
click at [169, 178] on input "text" at bounding box center [252, 179] width 316 height 14
type input "966.126917367"
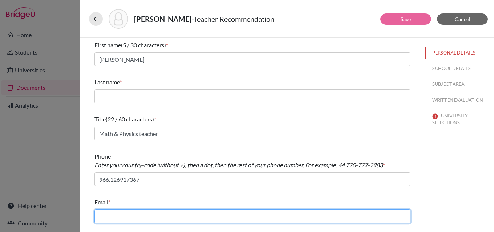
click at [211, 217] on input "text" at bounding box center [252, 216] width 316 height 14
type input "w."
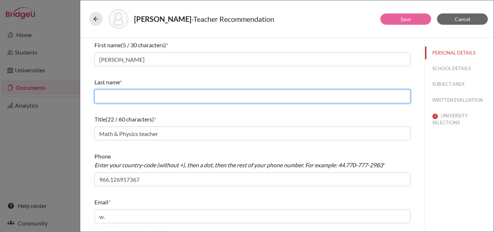
click at [135, 97] on input "text" at bounding box center [252, 96] width 316 height 14
type input "Alsartawi"
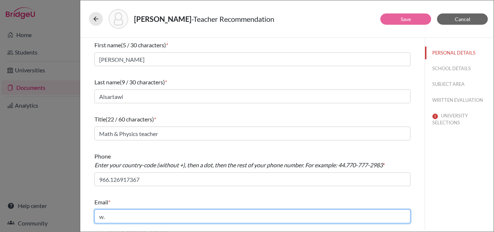
click at [126, 216] on input "w." at bounding box center [252, 216] width 316 height 14
type input "[EMAIL_ADDRESS][DOMAIN_NAME]"
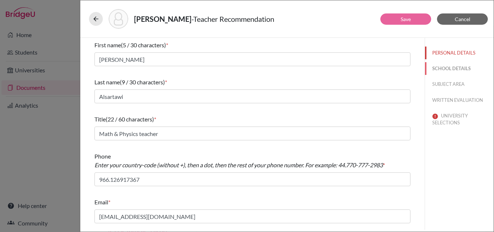
click at [461, 68] on button "SCHOOL DETAILS" at bounding box center [459, 68] width 69 height 13
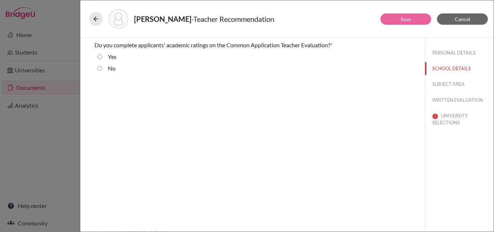
click at [101, 69] on input "No" at bounding box center [99, 68] width 5 height 9
radio input "true"
click at [453, 82] on button "SUBJECT AREA" at bounding box center [459, 84] width 69 height 13
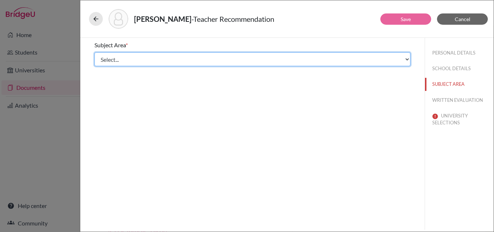
click at [124, 57] on select "Select... Math English Science World Language Social Studies Other Computer Sci…" at bounding box center [252, 59] width 316 height 14
click at [207, 58] on select "Select... Math English Science World Language Social Studies Other Computer Sci…" at bounding box center [252, 59] width 316 height 14
select select "0"
click at [94, 52] on select "Select... Math English Science World Language Social Studies Other Computer Sci…" at bounding box center [252, 59] width 316 height 14
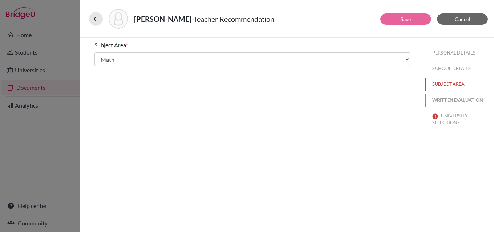
click at [456, 100] on button "WRITTEN EVALUATION" at bounding box center [459, 100] width 69 height 13
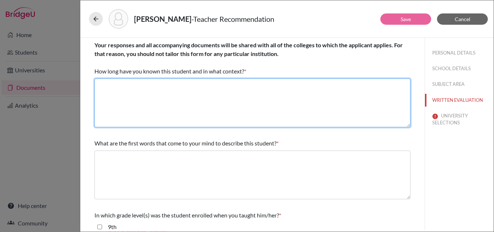
click at [153, 83] on textarea at bounding box center [252, 102] width 316 height 49
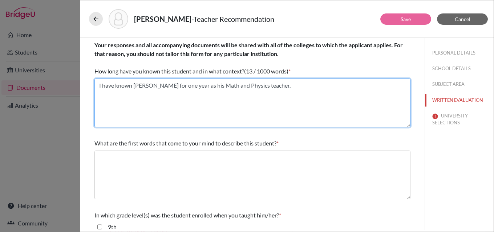
type textarea "I have known [PERSON_NAME] for one year as his Math and Physics teacher."
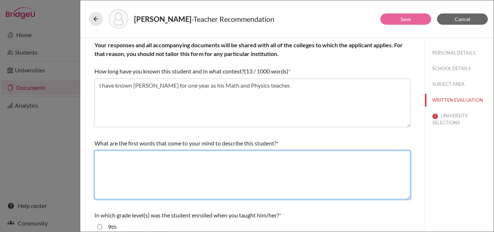
click at [155, 160] on textarea at bounding box center [252, 174] width 316 height 49
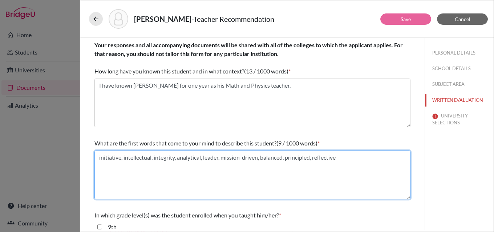
click at [208, 179] on textarea "initiative, intellectual, integrity, analytical, leader, mission-driven, balanc…" at bounding box center [252, 174] width 316 height 49
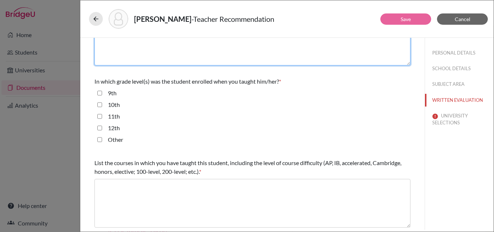
scroll to position [145, 0]
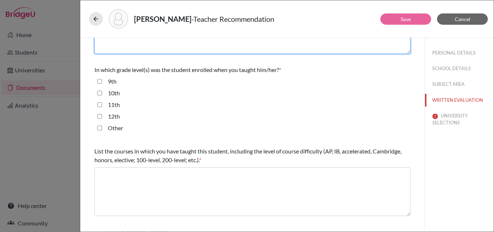
type textarea "initiative, intellectual, integrity, analytical, leader, mission-driven, balanc…"
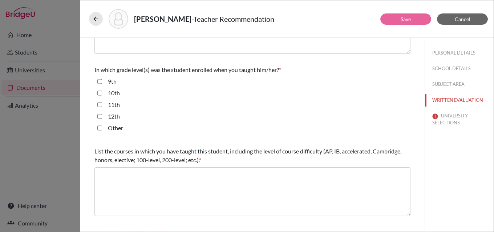
click at [100, 104] on input "11th" at bounding box center [99, 104] width 5 height 9
checkbox input "true"
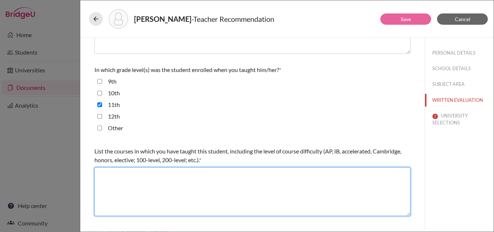
click at [116, 174] on textarea at bounding box center [252, 191] width 316 height 49
type textarea "IB MAA HL IB PHYSICS HL"
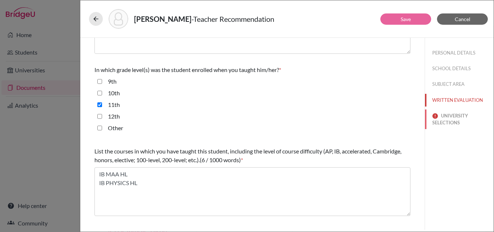
click at [451, 113] on button "UNIVERSITY SELECTIONS" at bounding box center [459, 119] width 69 height 20
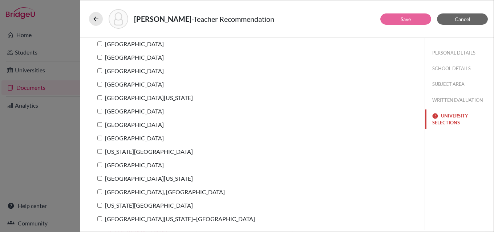
scroll to position [0, 0]
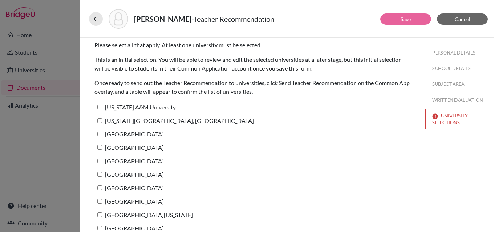
click at [150, 107] on label "[US_STATE] A&M University" at bounding box center [134, 107] width 81 height 11
click at [102, 107] on input "[US_STATE] A&M University" at bounding box center [99, 107] width 5 height 5
checkbox input "true"
click at [406, 15] on button "Save" at bounding box center [405, 18] width 51 height 11
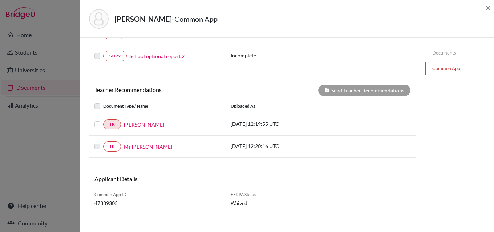
scroll to position [248, 0]
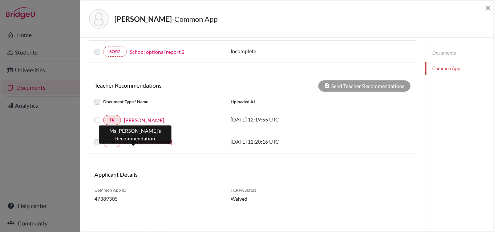
click at [135, 140] on link "Ms [PERSON_NAME]" at bounding box center [148, 142] width 48 height 8
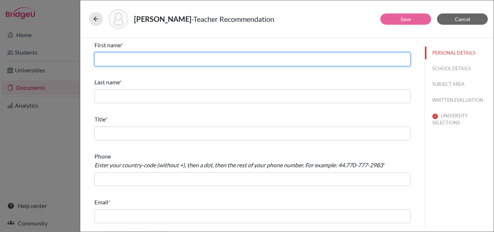
click at [211, 58] on input "text" at bounding box center [252, 59] width 316 height 14
type input "[PERSON_NAME]"
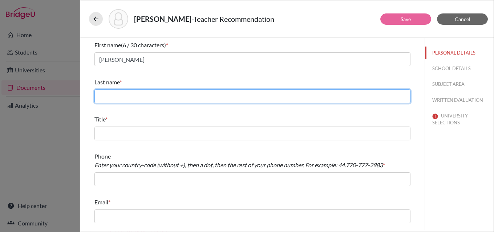
click at [166, 96] on input "text" at bounding box center [252, 96] width 316 height 14
type input "Vere"
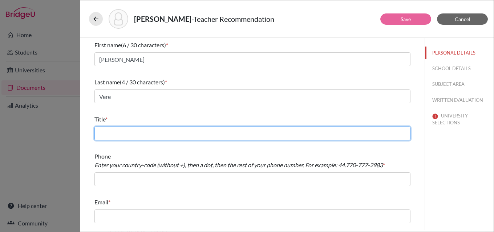
click at [159, 132] on input "text" at bounding box center [252, 133] width 316 height 14
type input "English teacher"
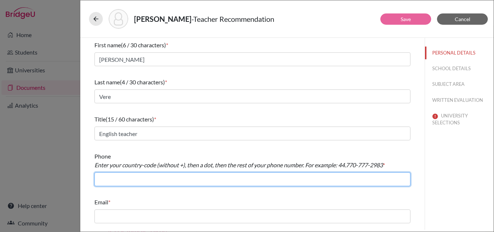
click at [156, 177] on input "text" at bounding box center [252, 179] width 316 height 14
type input "966.126917367"
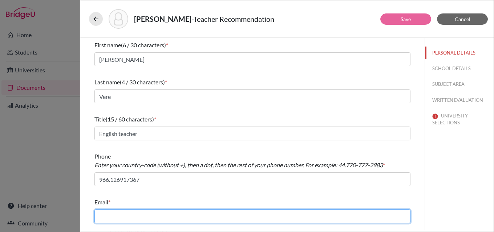
click at [148, 214] on input "text" at bounding box center [252, 216] width 316 height 14
type input "[EMAIL_ADDRESS][DOMAIN_NAME]"
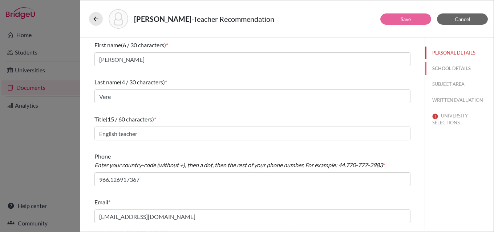
click at [449, 67] on button "SCHOOL DETAILS" at bounding box center [459, 68] width 69 height 13
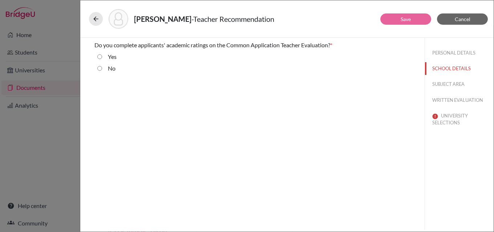
click at [97, 69] on input "No" at bounding box center [99, 68] width 5 height 9
radio input "true"
click at [451, 84] on button "SUBJECT AREA" at bounding box center [459, 84] width 69 height 13
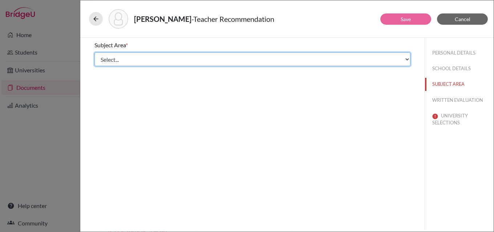
click at [169, 57] on select "Select... Math English Science World Language Social Studies Other Computer Sci…" at bounding box center [252, 59] width 316 height 14
select select "1"
click at [94, 52] on select "Select... Math English Science World Language Social Studies Other Computer Sci…" at bounding box center [252, 59] width 316 height 14
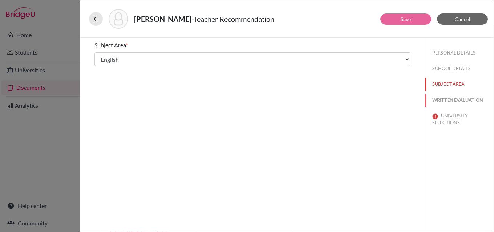
click at [453, 105] on button "WRITTEN EVALUATION" at bounding box center [459, 100] width 69 height 13
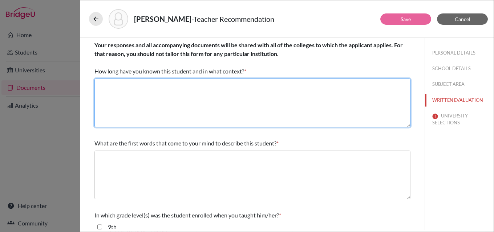
drag, startPoint x: 210, startPoint y: 86, endPoint x: 494, endPoint y: 97, distance: 283.6
click at [210, 86] on textarea at bounding box center [252, 102] width 316 height 49
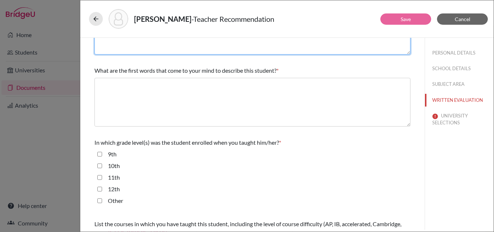
type textarea "I have known [PERSON_NAME] for one year as his English teacher."
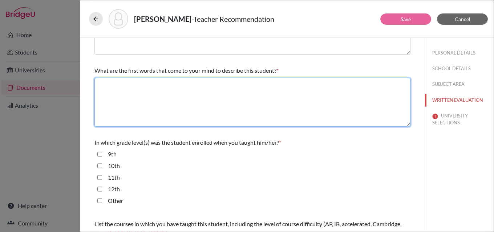
click at [222, 97] on textarea at bounding box center [252, 102] width 316 height 49
click at [127, 85] on textarea "focused, comitted," at bounding box center [252, 102] width 316 height 49
click at [163, 84] on textarea "focused, committed," at bounding box center [252, 102] width 316 height 49
click at [184, 85] on textarea "focused, committed, socially concious," at bounding box center [252, 102] width 316 height 49
click at [226, 83] on textarea "focused, committed, socially consious," at bounding box center [252, 102] width 316 height 49
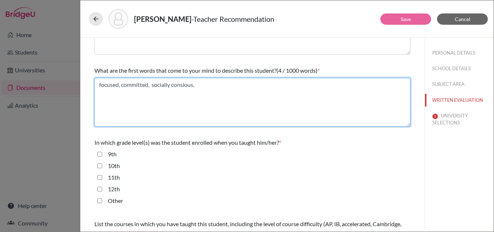
click at [184, 87] on textarea "focused, committed, socially consious," at bounding box center [252, 102] width 316 height 49
click at [182, 86] on textarea "focused, committed, socially consious," at bounding box center [252, 102] width 316 height 49
click at [214, 85] on textarea "focused, committed, socially concsious," at bounding box center [252, 102] width 316 height 49
click at [185, 85] on textarea "focused, committed, socially concsious," at bounding box center [252, 102] width 316 height 49
click at [217, 87] on textarea "focused, committed, socially conscious," at bounding box center [252, 102] width 316 height 49
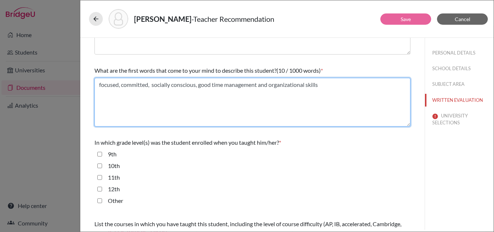
type textarea "focused, committed, socially conscious, good time management and organizational…"
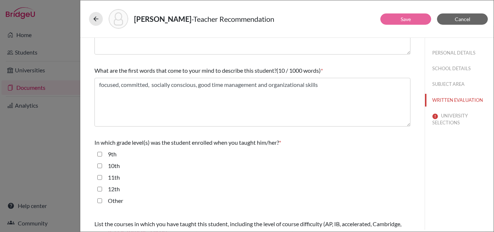
click at [100, 176] on input "11th" at bounding box center [99, 177] width 5 height 9
checkbox input "true"
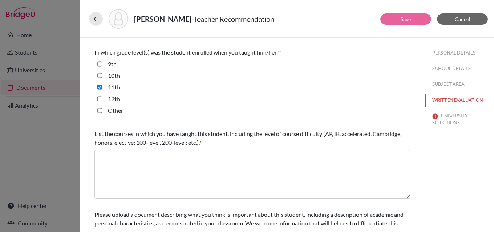
scroll to position [218, 0]
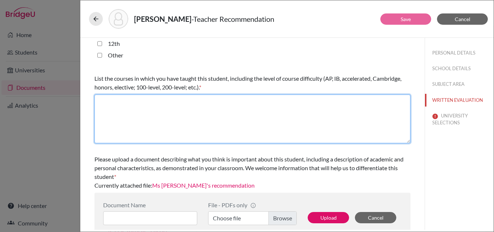
click at [118, 102] on textarea at bounding box center [252, 118] width 316 height 49
type textarea "IB English A Language & Literature SL"
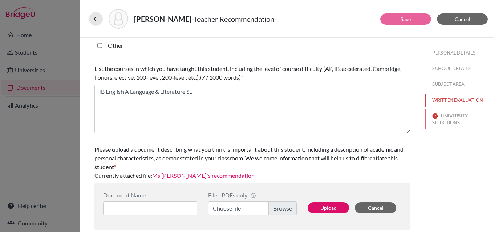
click at [442, 115] on button "UNIVERSITY SELECTIONS" at bounding box center [459, 119] width 69 height 20
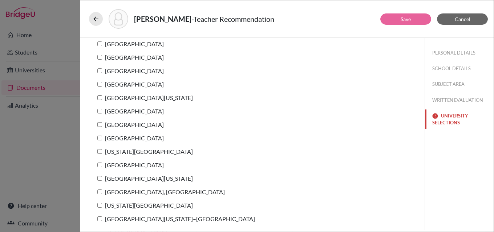
scroll to position [0, 0]
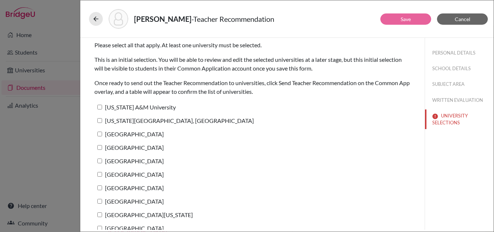
click at [147, 108] on label "[US_STATE] A&M University" at bounding box center [134, 107] width 81 height 11
click at [102, 108] on input "[US_STATE] A&M University" at bounding box center [99, 107] width 5 height 5
checkbox input "true"
click at [403, 17] on link "Save" at bounding box center [406, 19] width 10 height 6
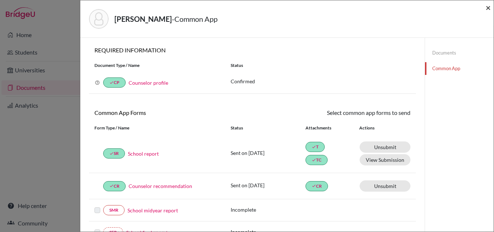
click at [489, 8] on span "×" at bounding box center [488, 7] width 5 height 11
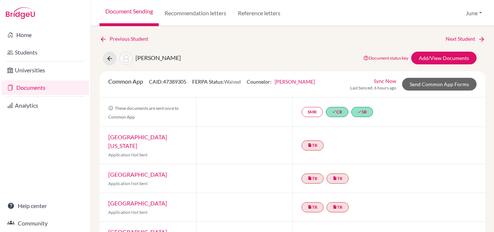
click at [153, 137] on link "[GEOGRAPHIC_DATA][US_STATE]" at bounding box center [137, 141] width 59 height 16
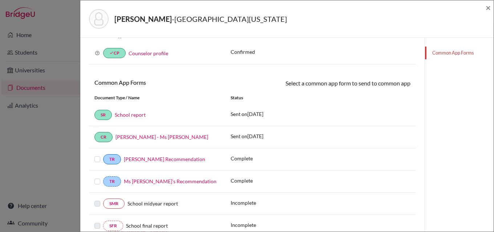
scroll to position [109, 0]
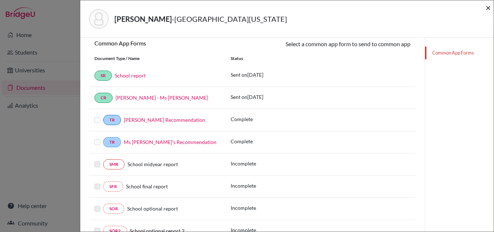
click at [487, 10] on span "×" at bounding box center [488, 7] width 5 height 11
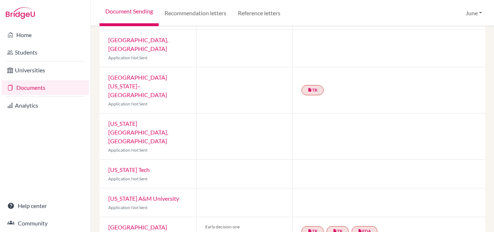
scroll to position [327, 0]
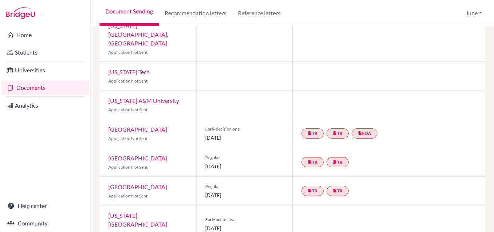
click at [142, 126] on link "[GEOGRAPHIC_DATA]" at bounding box center [137, 129] width 59 height 7
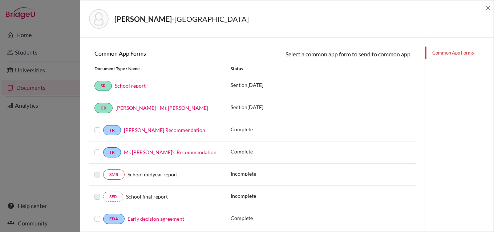
scroll to position [109, 0]
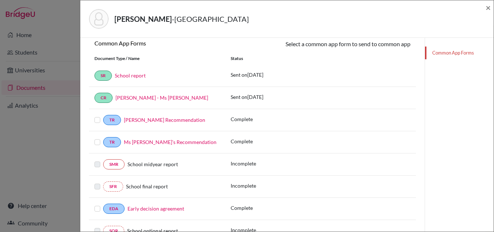
click at [97, 138] on label at bounding box center [97, 138] width 6 height 0
click at [0, 0] on input "checkbox" at bounding box center [0, 0] width 0 height 0
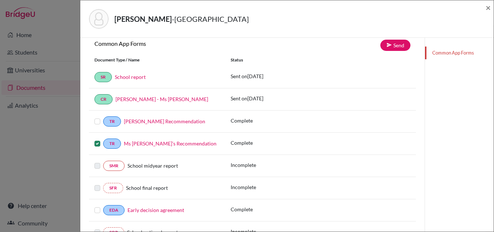
click at [96, 117] on label at bounding box center [97, 117] width 6 height 0
click at [0, 0] on input "checkbox" at bounding box center [0, 0] width 0 height 0
click at [391, 46] on link "Send" at bounding box center [395, 45] width 30 height 11
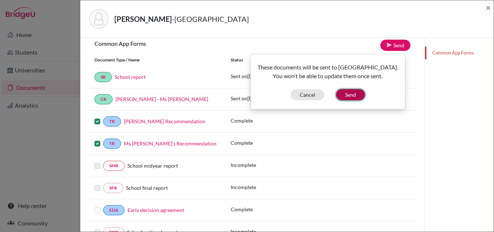
click at [353, 96] on button "Send" at bounding box center [350, 94] width 29 height 11
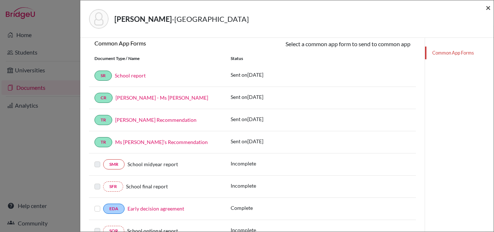
click at [487, 8] on span "×" at bounding box center [488, 7] width 5 height 11
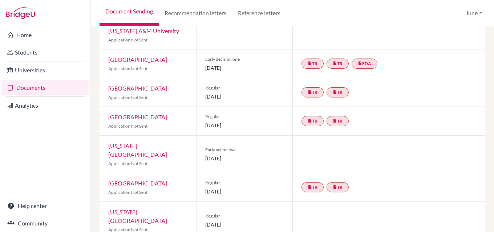
scroll to position [400, 0]
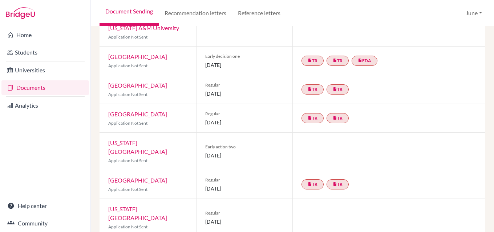
click at [136, 139] on link "[US_STATE][GEOGRAPHIC_DATA]" at bounding box center [137, 147] width 59 height 16
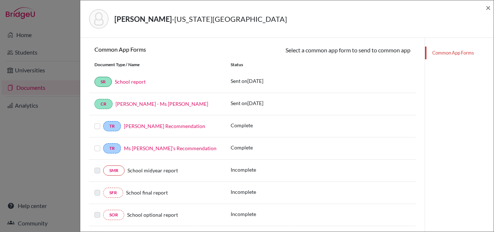
scroll to position [109, 0]
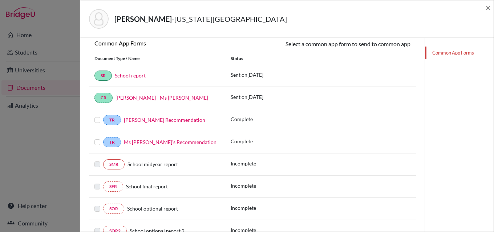
click at [97, 138] on label at bounding box center [97, 138] width 6 height 0
click at [0, 0] on input "checkbox" at bounding box center [0, 0] width 0 height 0
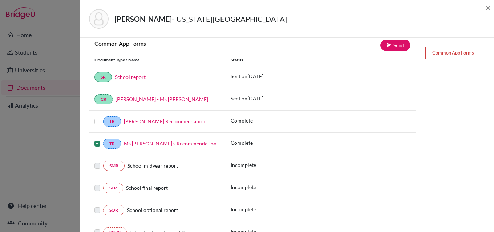
click at [97, 117] on label at bounding box center [97, 117] width 6 height 0
click at [0, 0] on input "checkbox" at bounding box center [0, 0] width 0 height 0
click at [393, 43] on link "Send" at bounding box center [395, 45] width 30 height 11
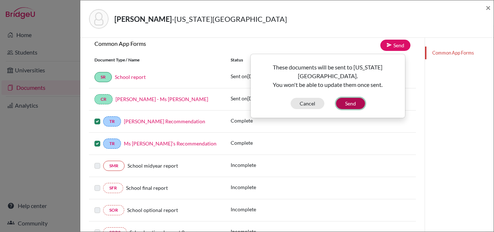
click at [351, 101] on button "Send" at bounding box center [350, 103] width 29 height 11
